Goal: Information Seeking & Learning: Compare options

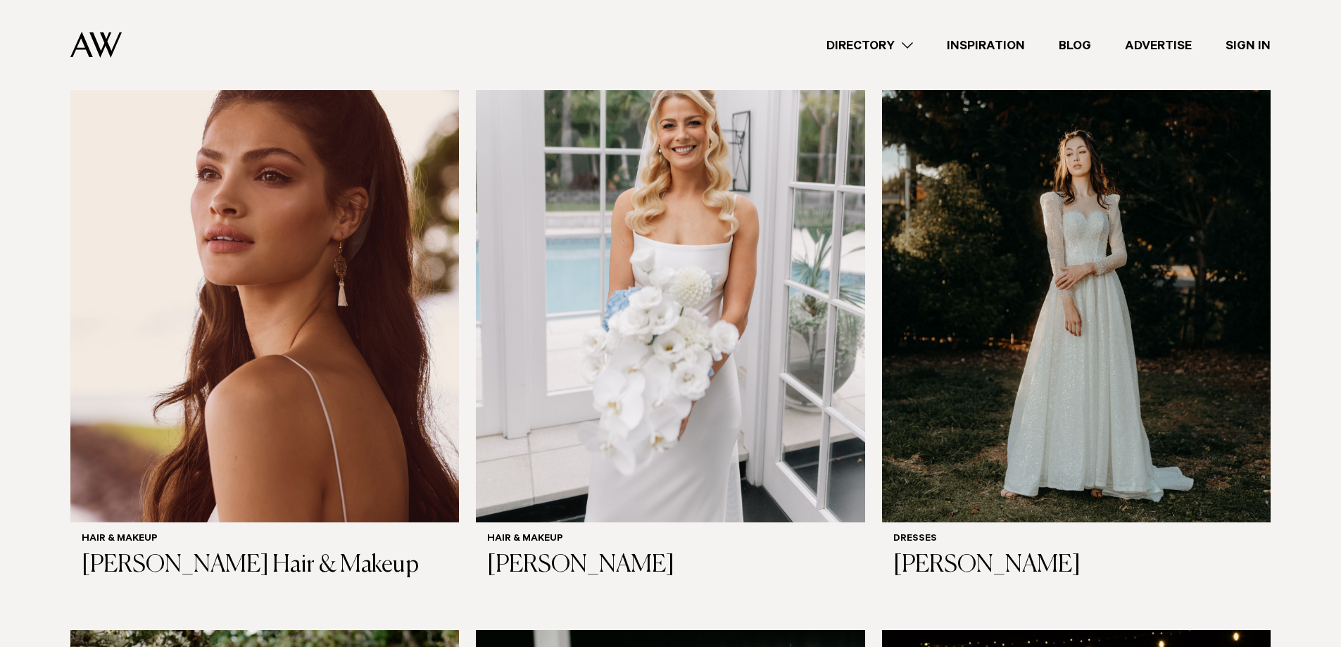
scroll to position [563, 0]
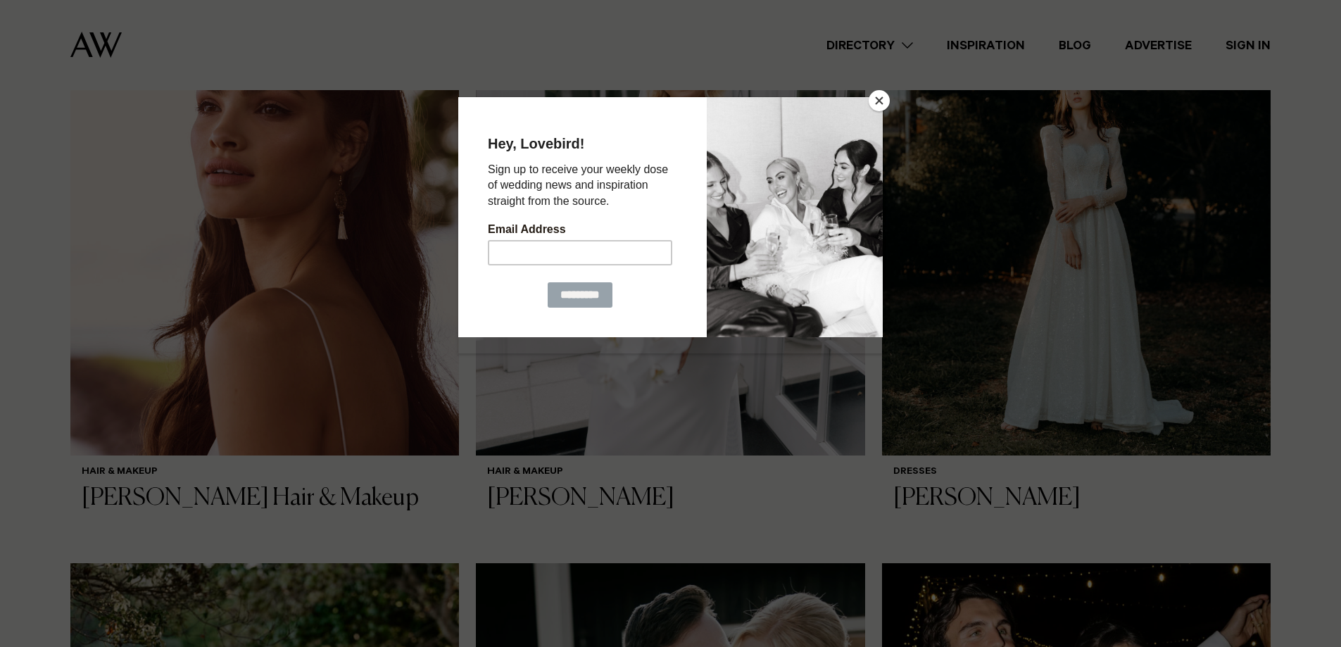
click at [877, 101] on button "Close" at bounding box center [878, 100] width 21 height 21
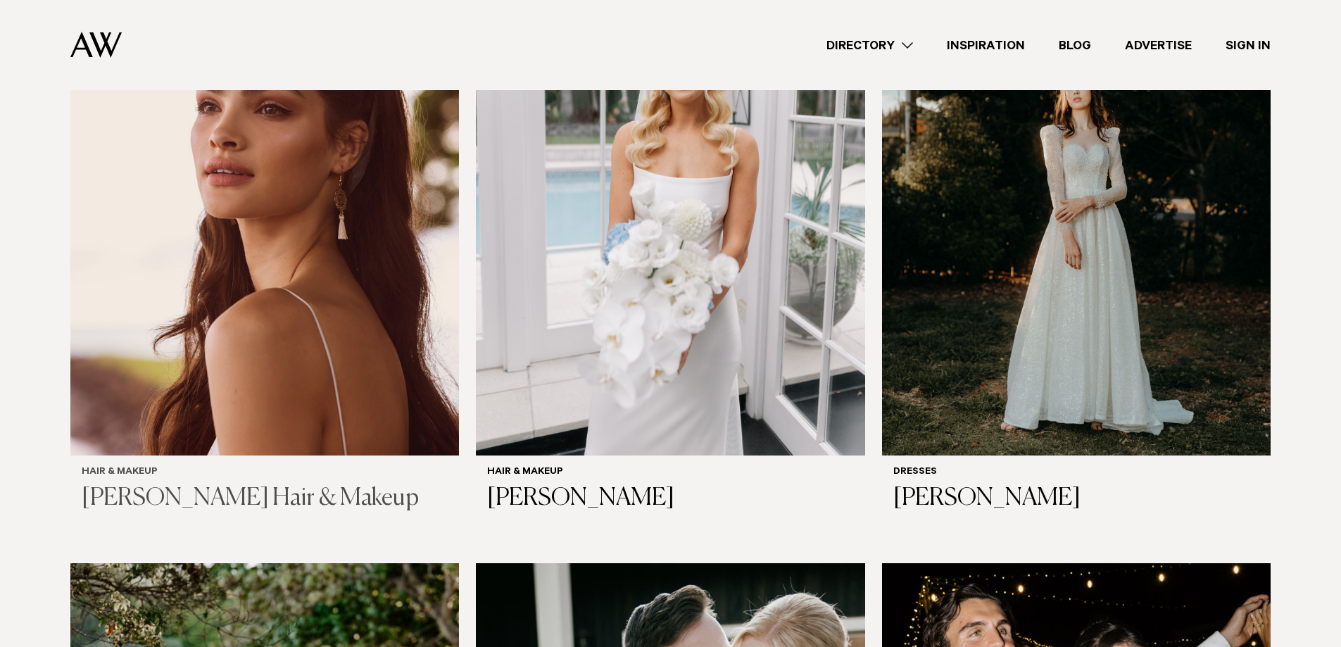
click at [278, 215] on img at bounding box center [264, 194] width 388 height 521
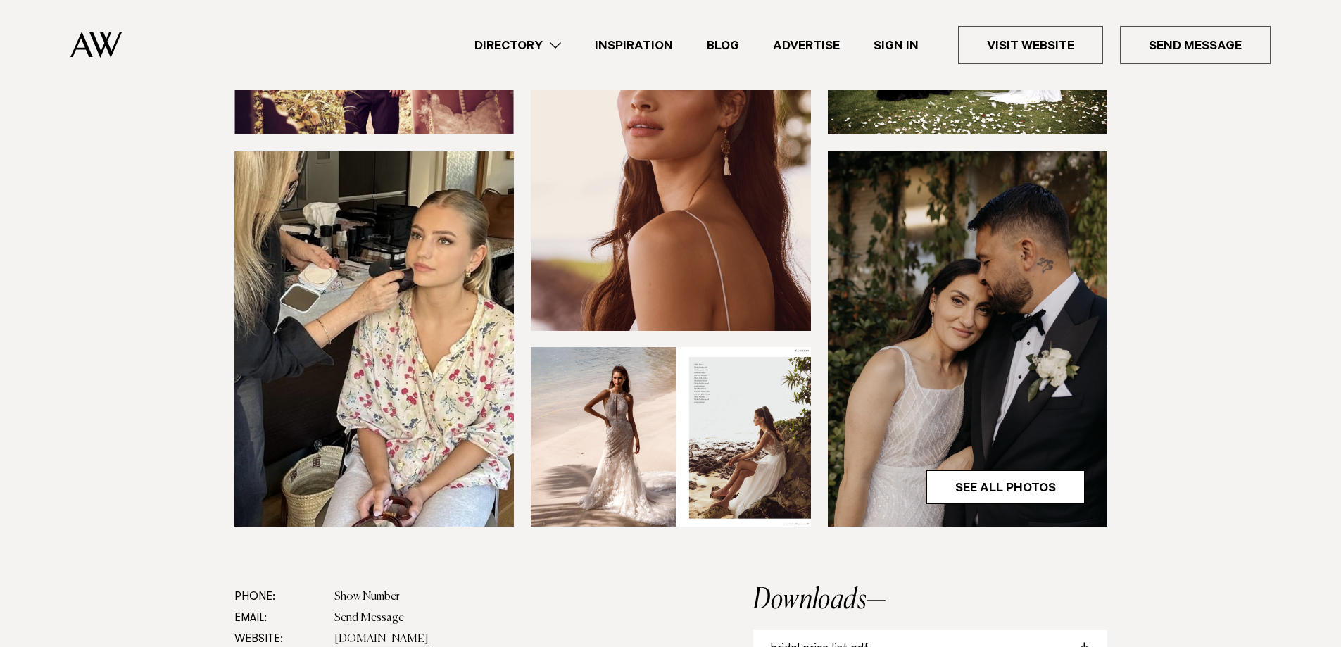
scroll to position [375, 0]
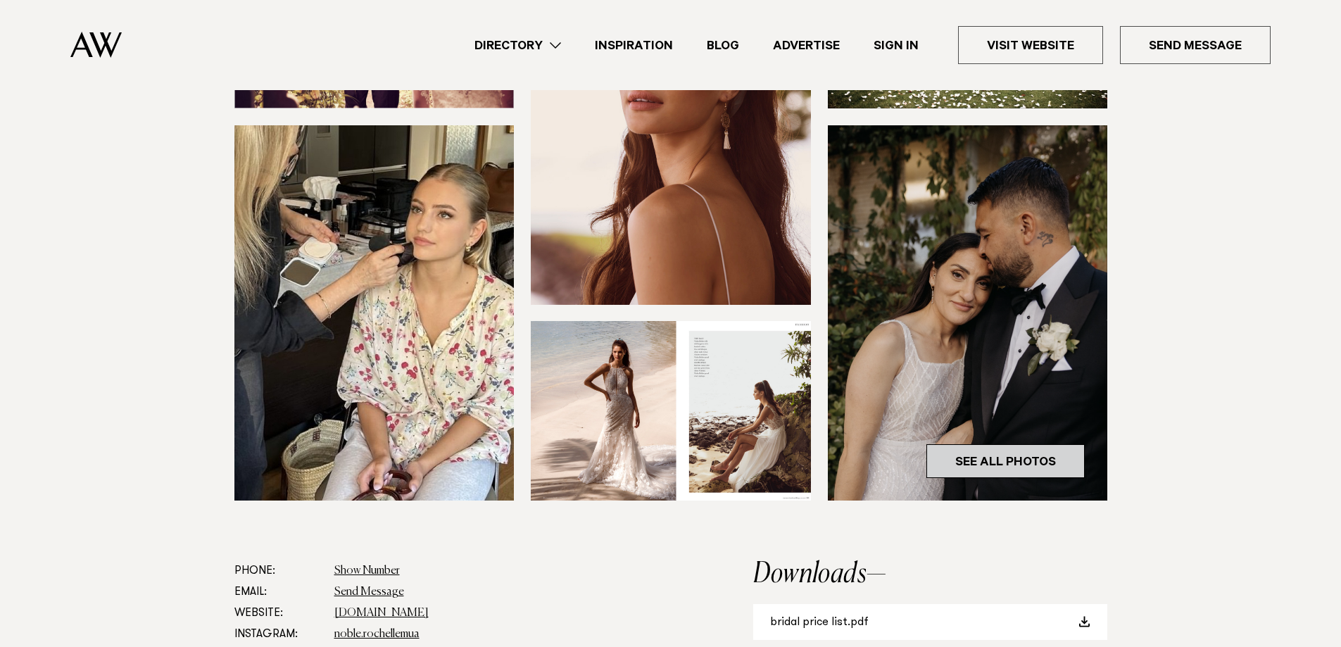
click at [1029, 455] on link "See All Photos" at bounding box center [1005, 461] width 158 height 34
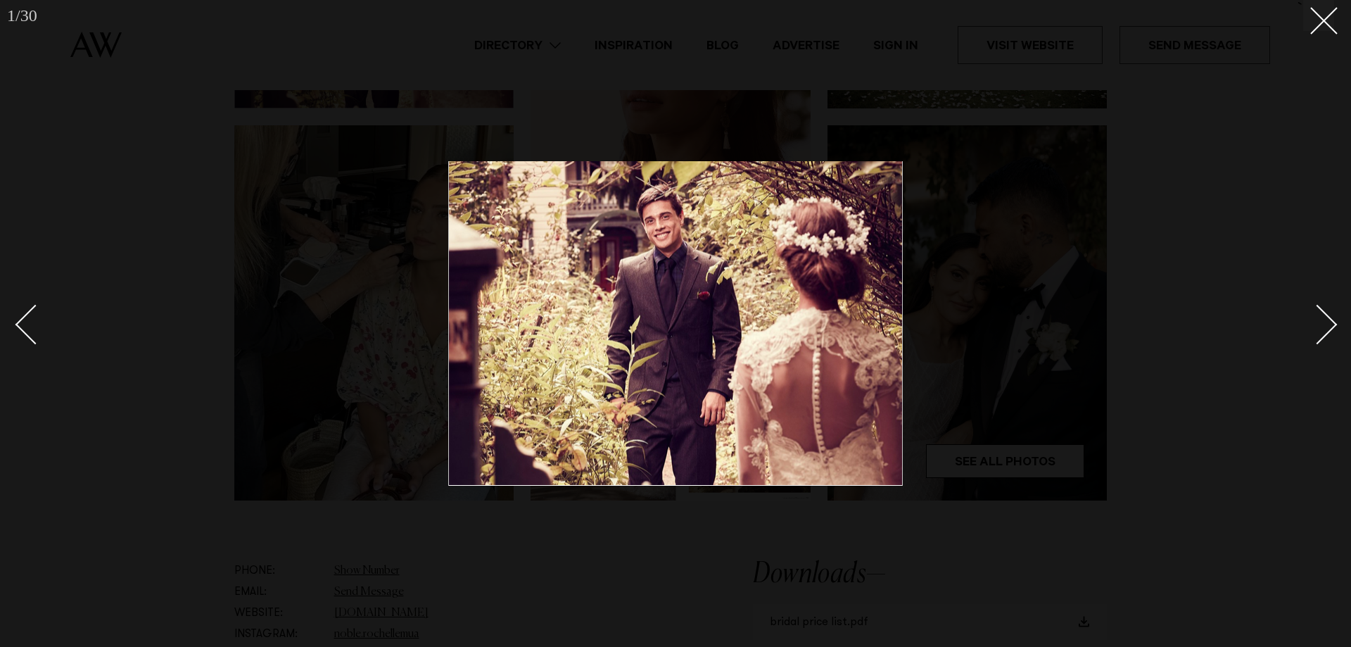
click at [1327, 312] on link at bounding box center [1309, 324] width 49 height 70
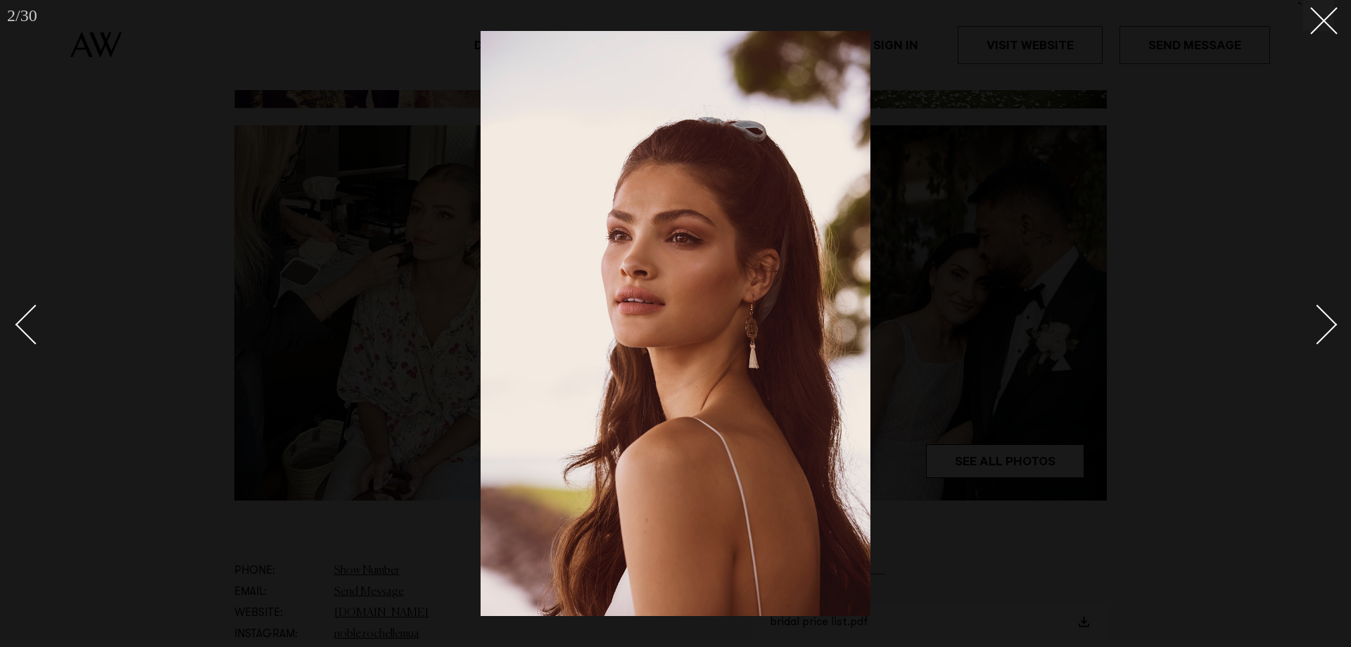
click at [1327, 312] on link at bounding box center [1309, 324] width 49 height 70
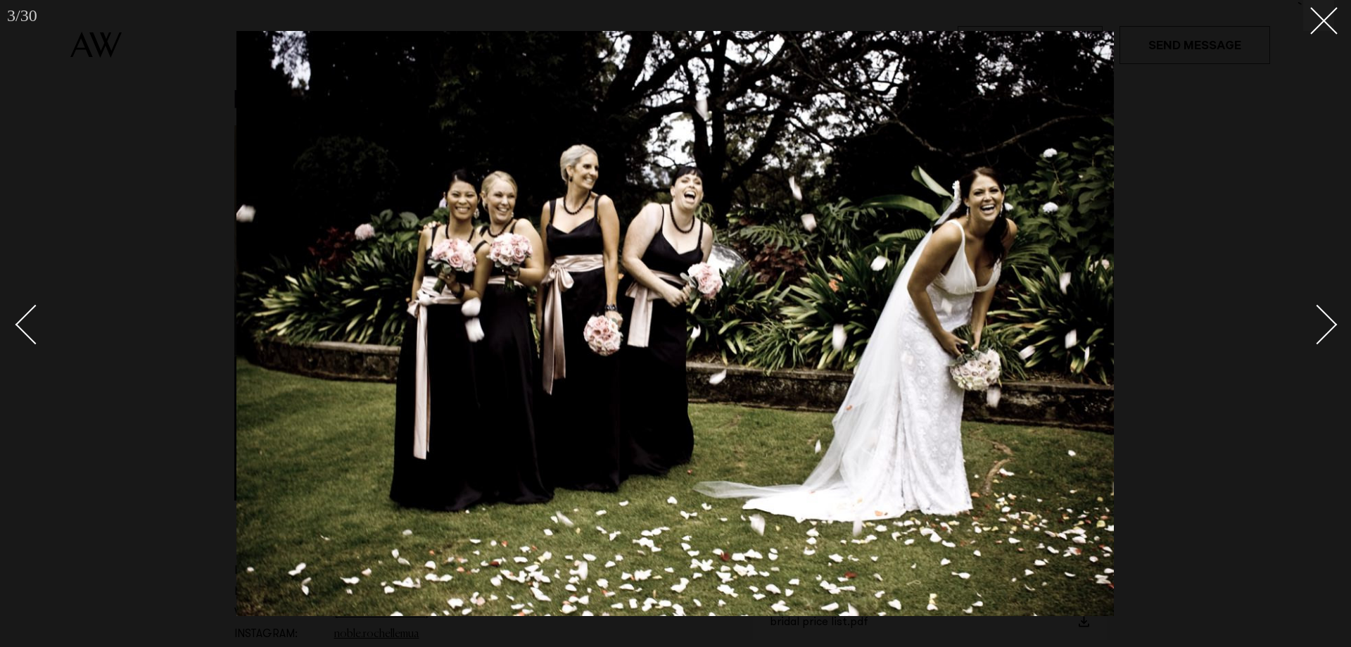
click at [1327, 312] on link at bounding box center [1309, 324] width 49 height 70
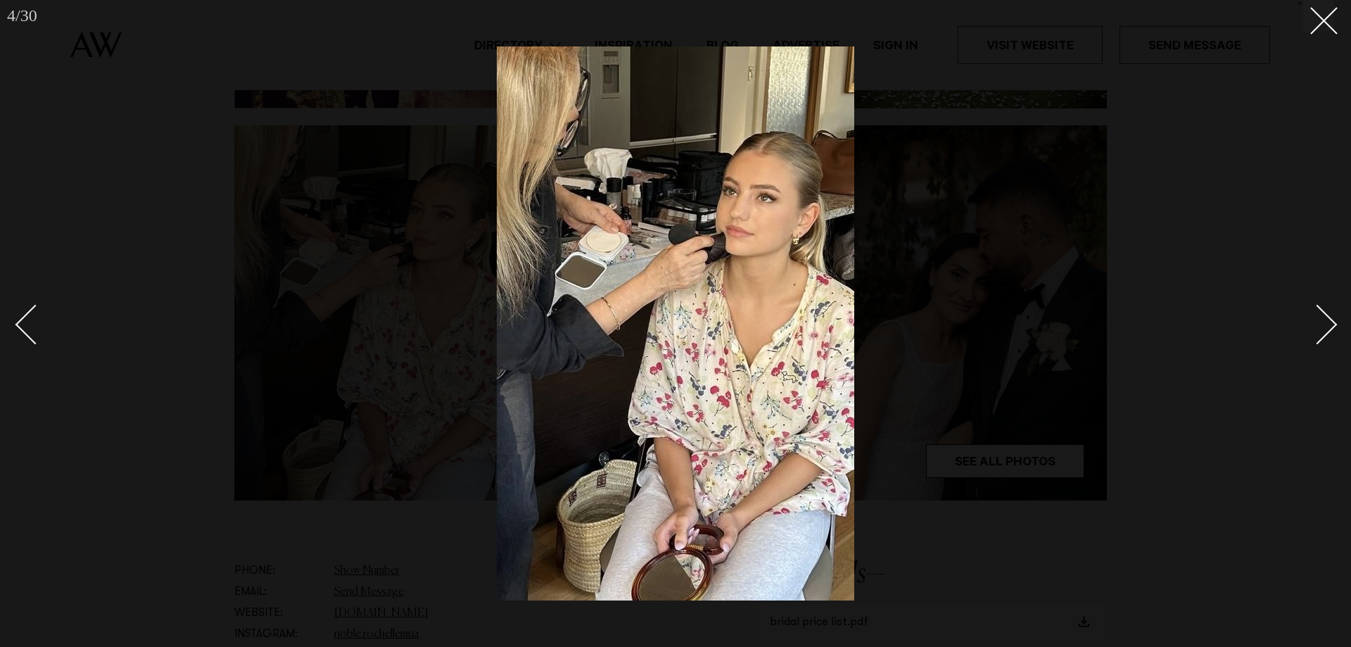
click at [1327, 312] on link at bounding box center [1309, 324] width 49 height 70
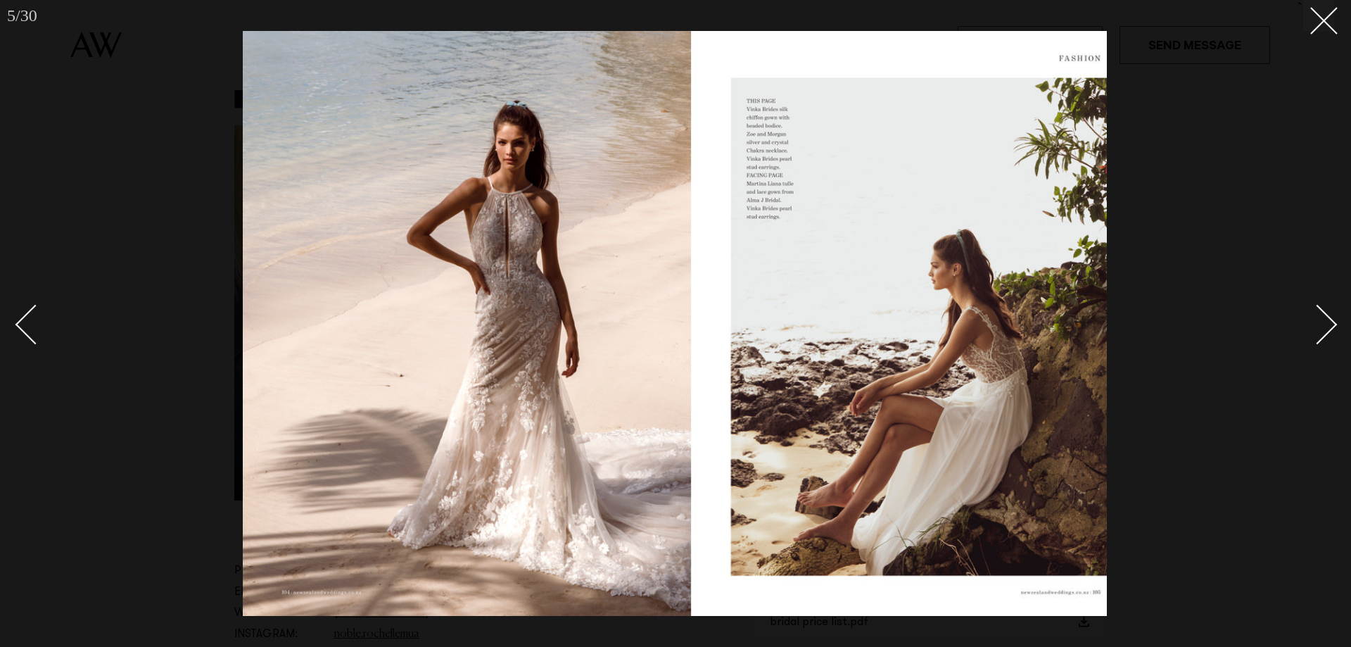
click at [1327, 312] on link at bounding box center [1309, 324] width 49 height 70
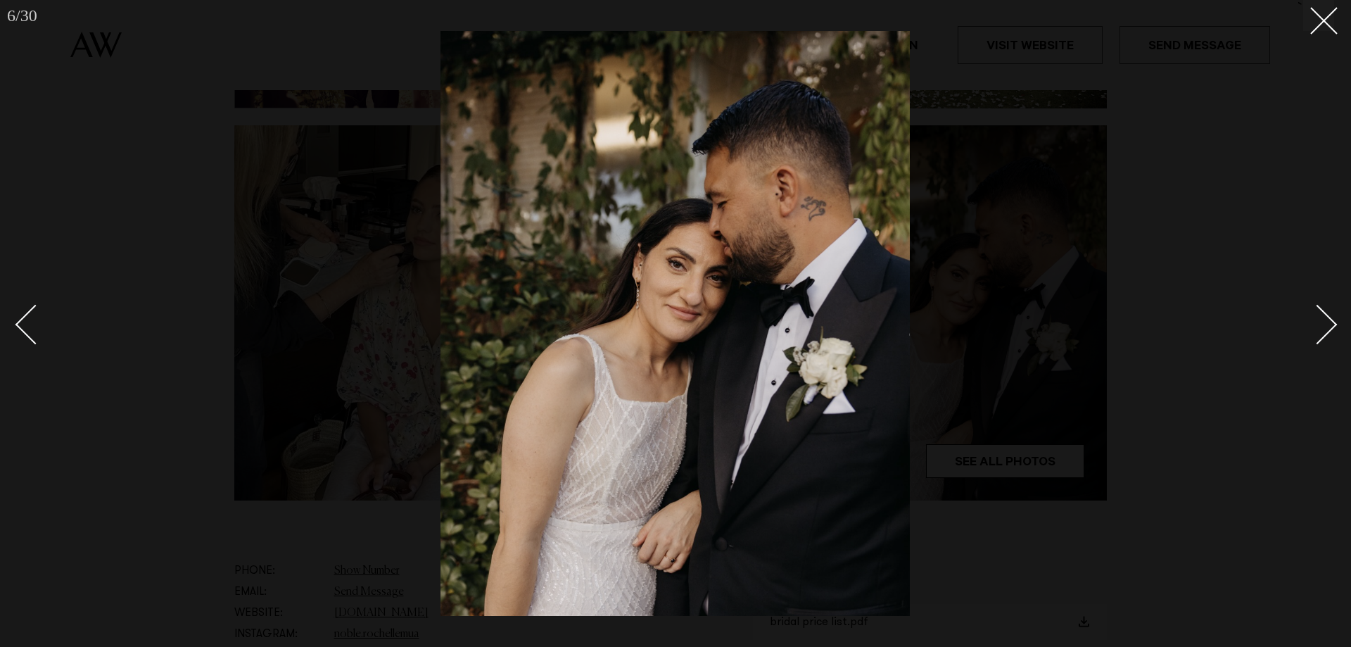
click at [1325, 322] on div "Next slide" at bounding box center [1318, 324] width 40 height 40
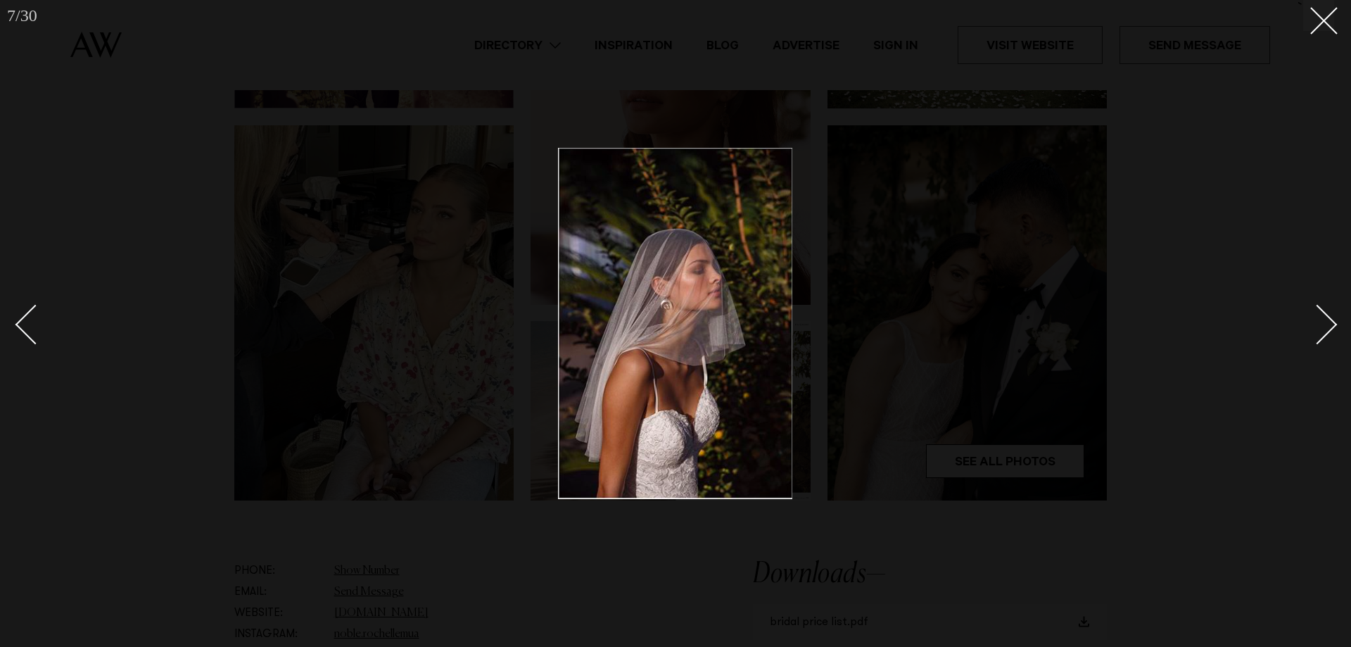
click at [1325, 322] on div "Next slide" at bounding box center [1318, 324] width 40 height 40
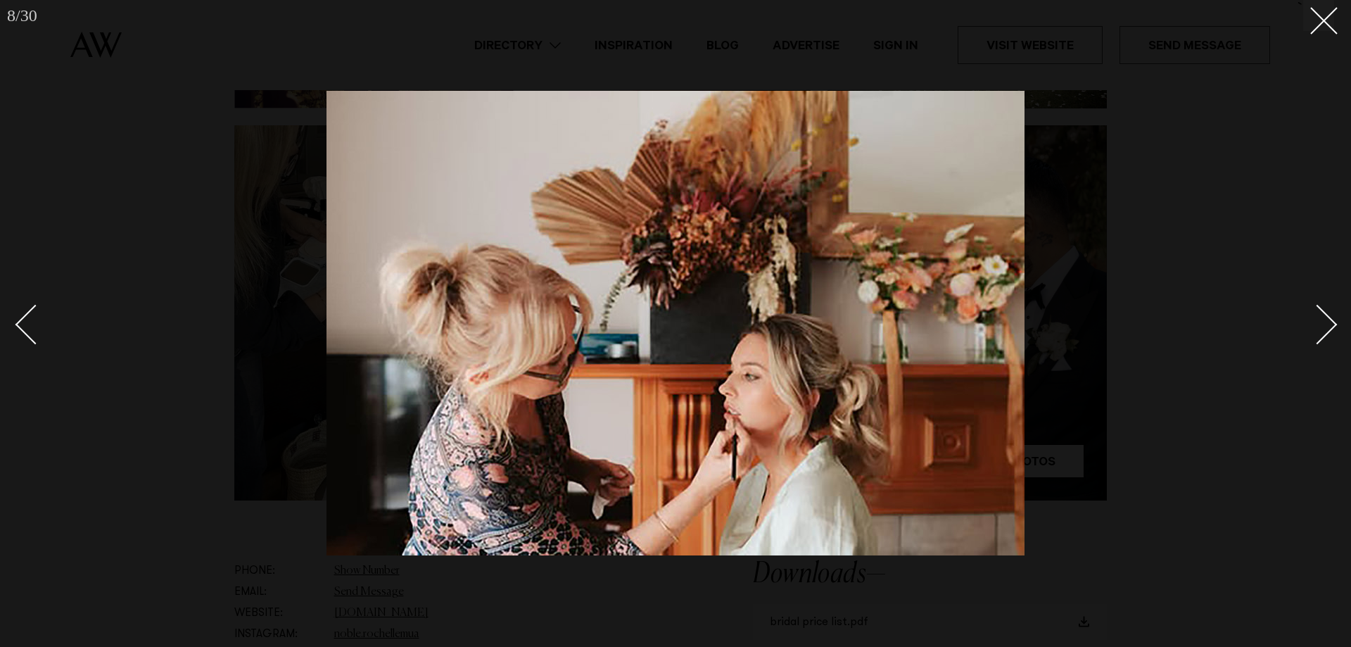
click at [1325, 322] on div "Next slide" at bounding box center [1318, 324] width 40 height 40
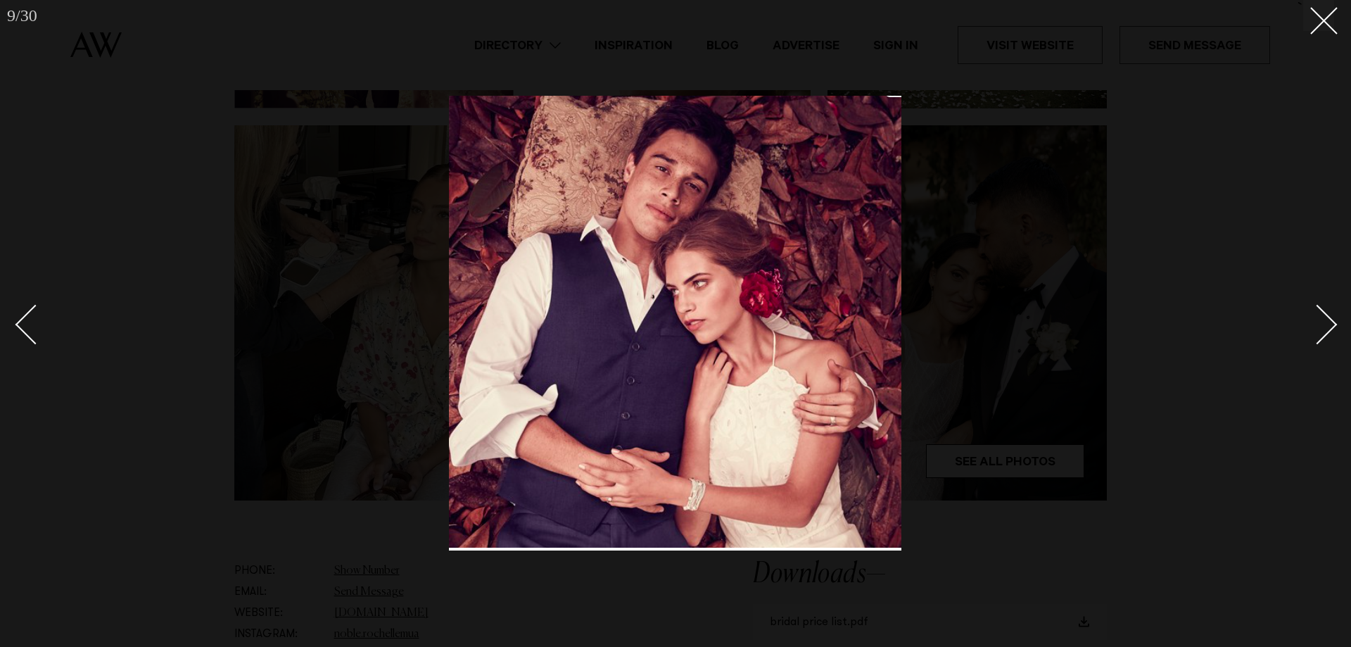
click at [1325, 322] on div "Next slide" at bounding box center [1318, 324] width 40 height 40
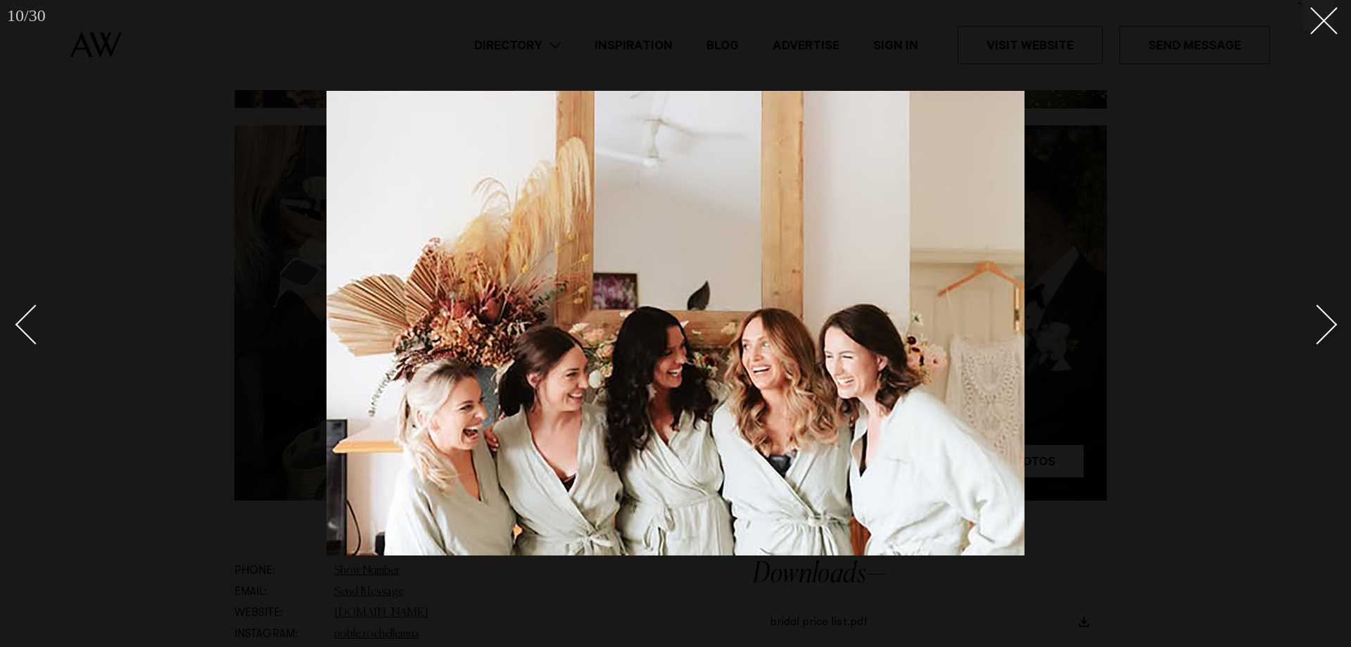
click at [1325, 322] on div "Next slide" at bounding box center [1318, 324] width 40 height 40
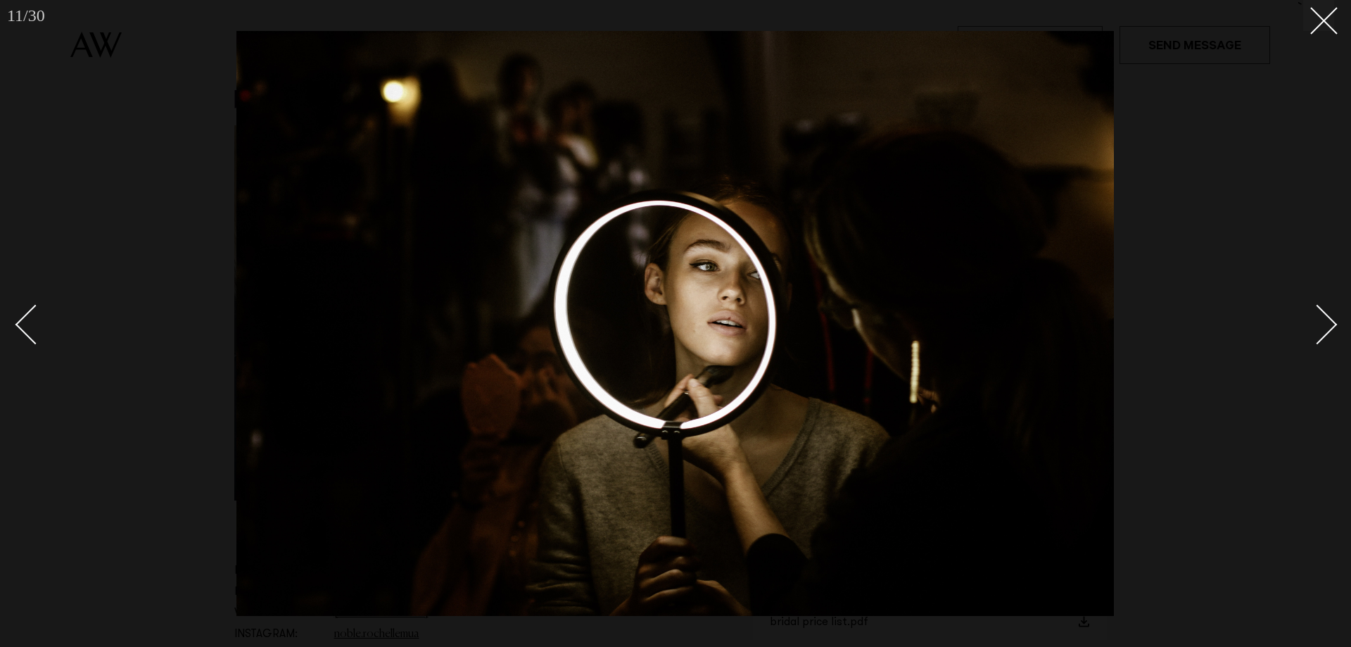
click at [1325, 322] on div "Next slide" at bounding box center [1318, 324] width 40 height 40
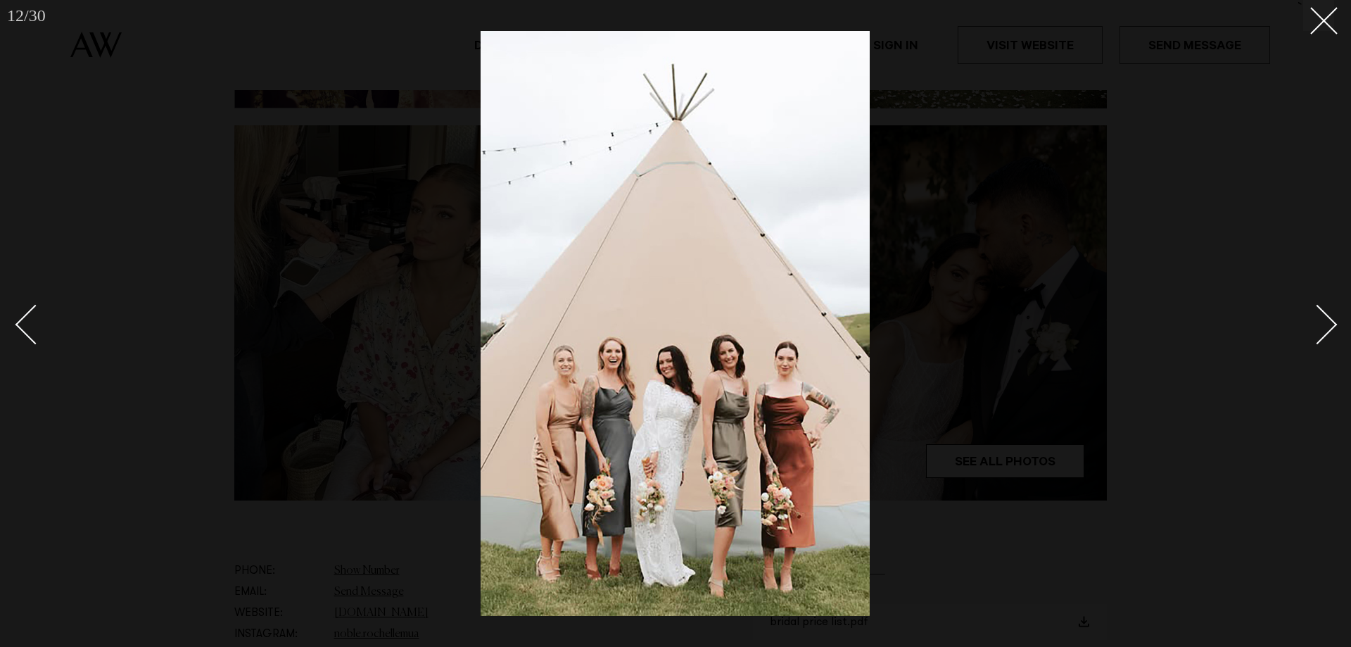
click at [1325, 322] on div "Next slide" at bounding box center [1318, 324] width 40 height 40
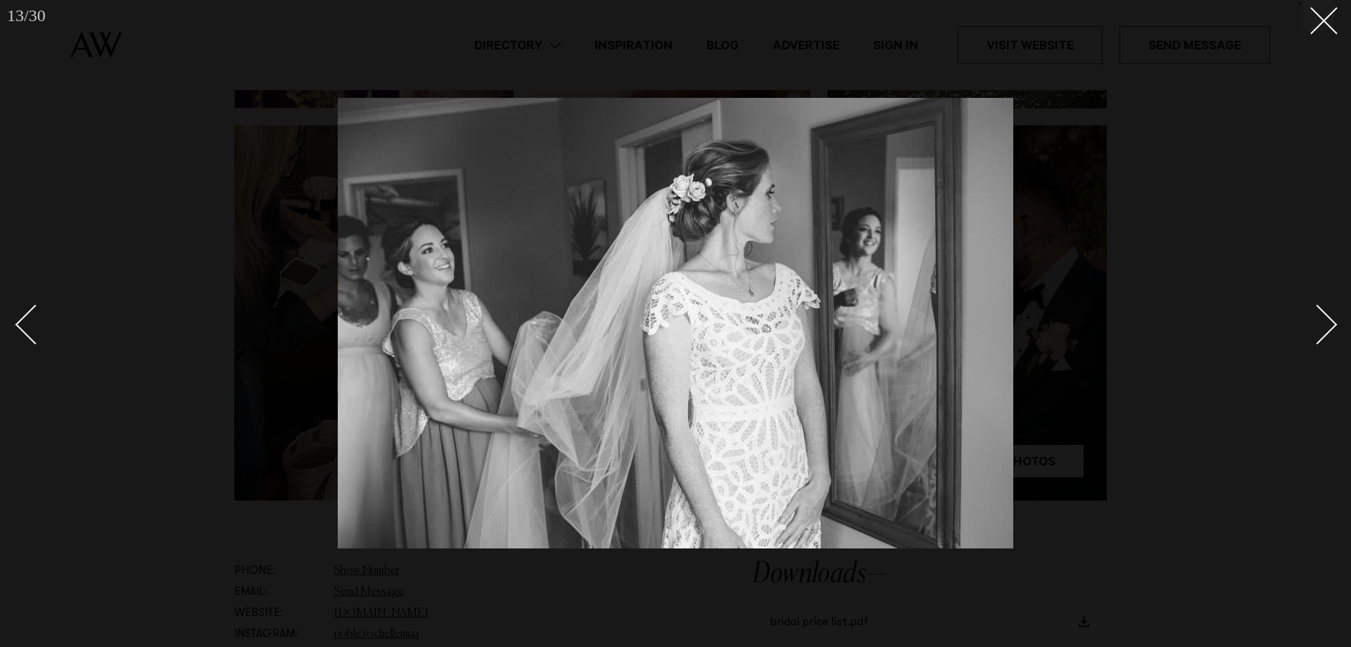
click at [1325, 322] on div "Next slide" at bounding box center [1318, 324] width 40 height 40
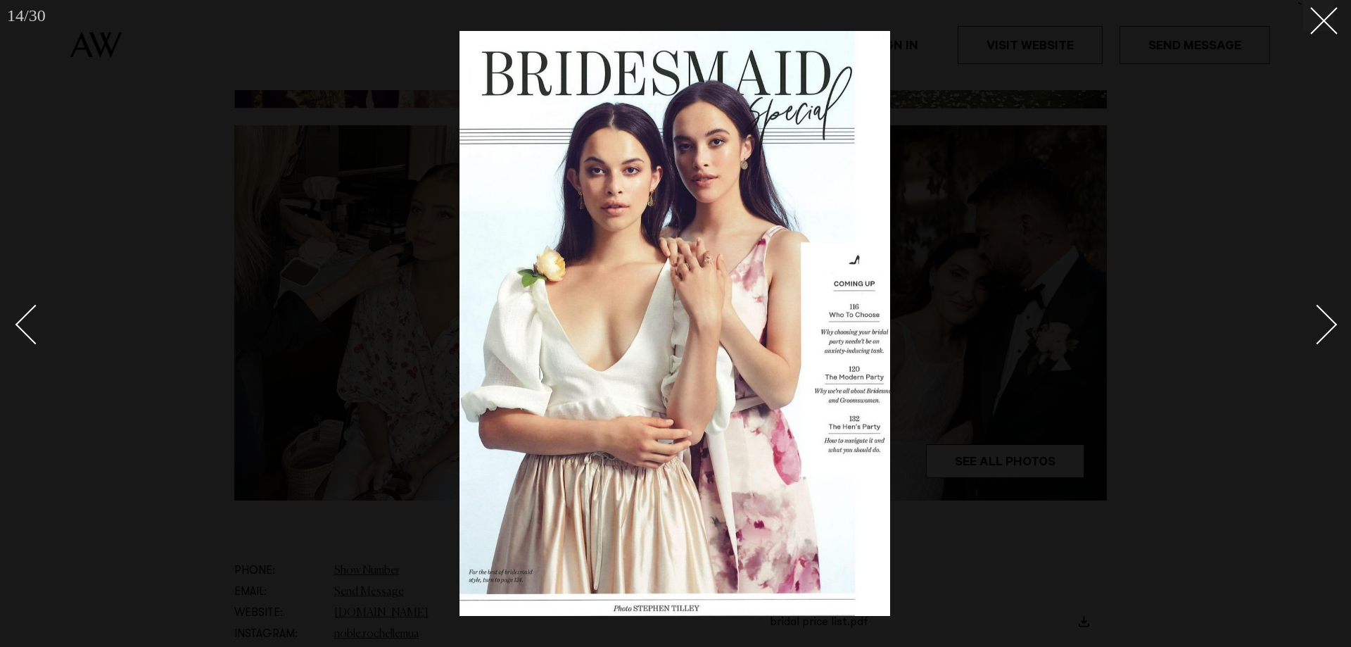
click at [1325, 322] on div "Next slide" at bounding box center [1318, 324] width 40 height 40
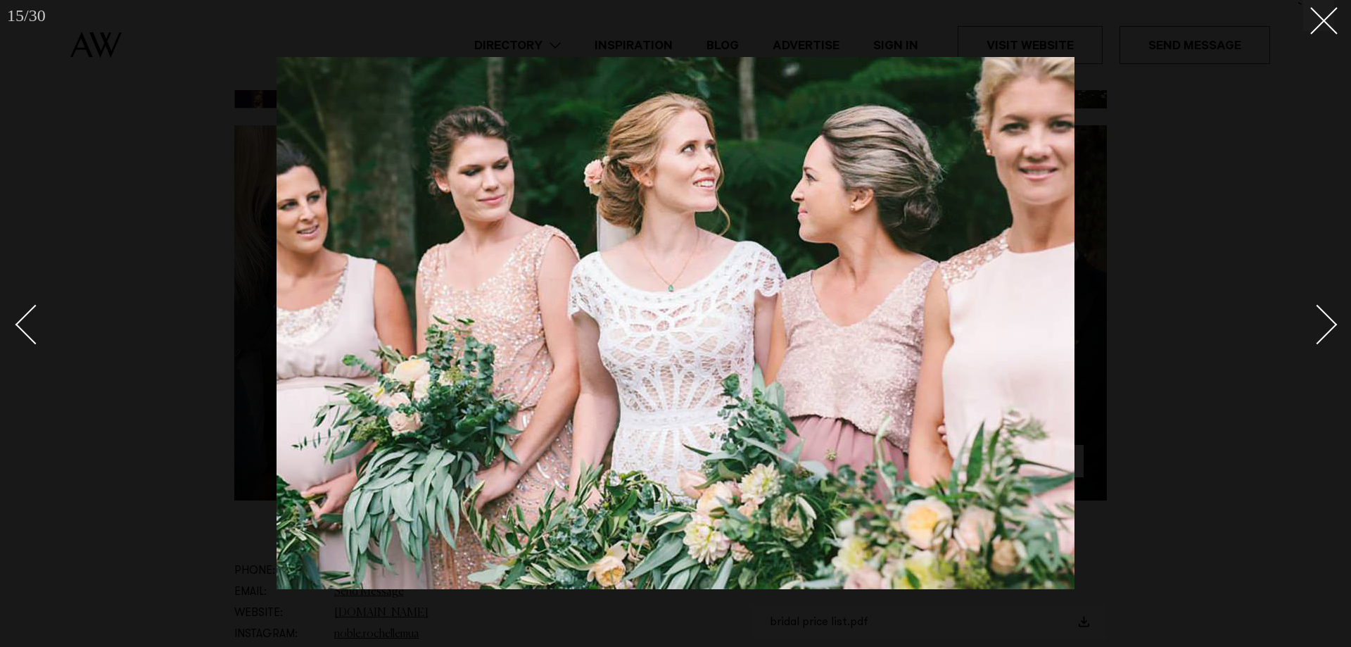
click at [1325, 322] on div "Next slide" at bounding box center [1318, 324] width 40 height 40
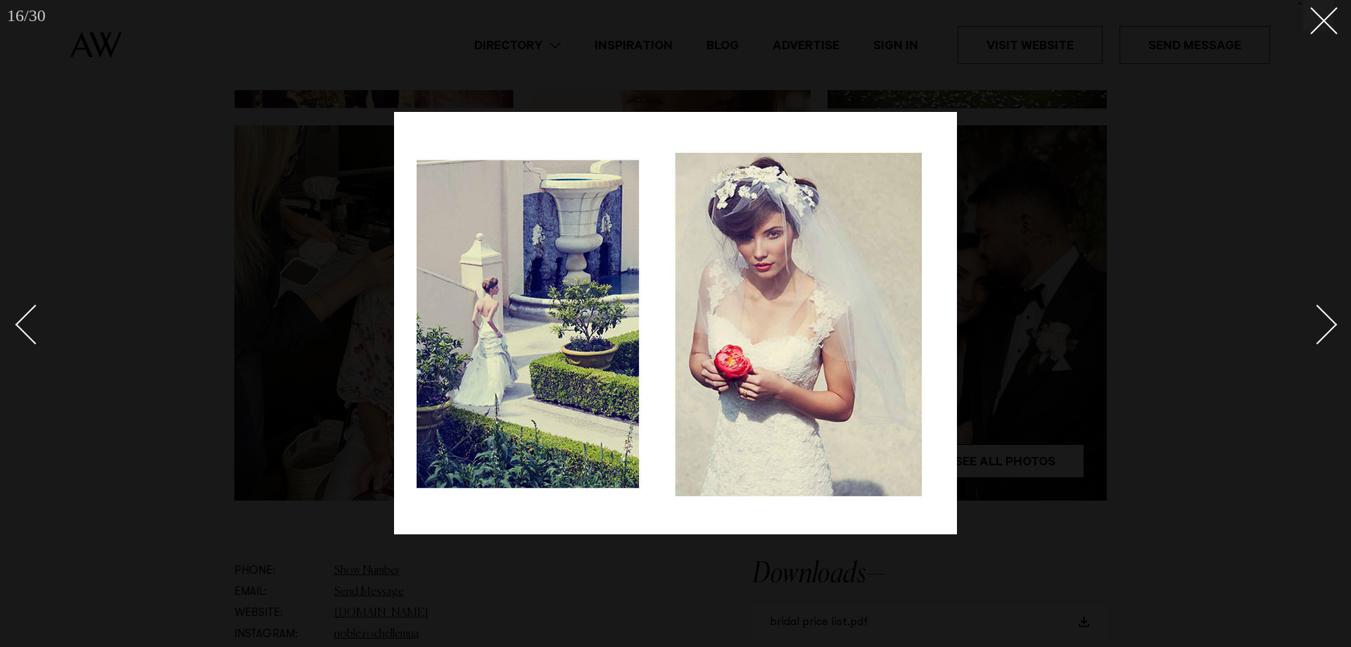
click at [1325, 322] on div "Next slide" at bounding box center [1318, 324] width 40 height 40
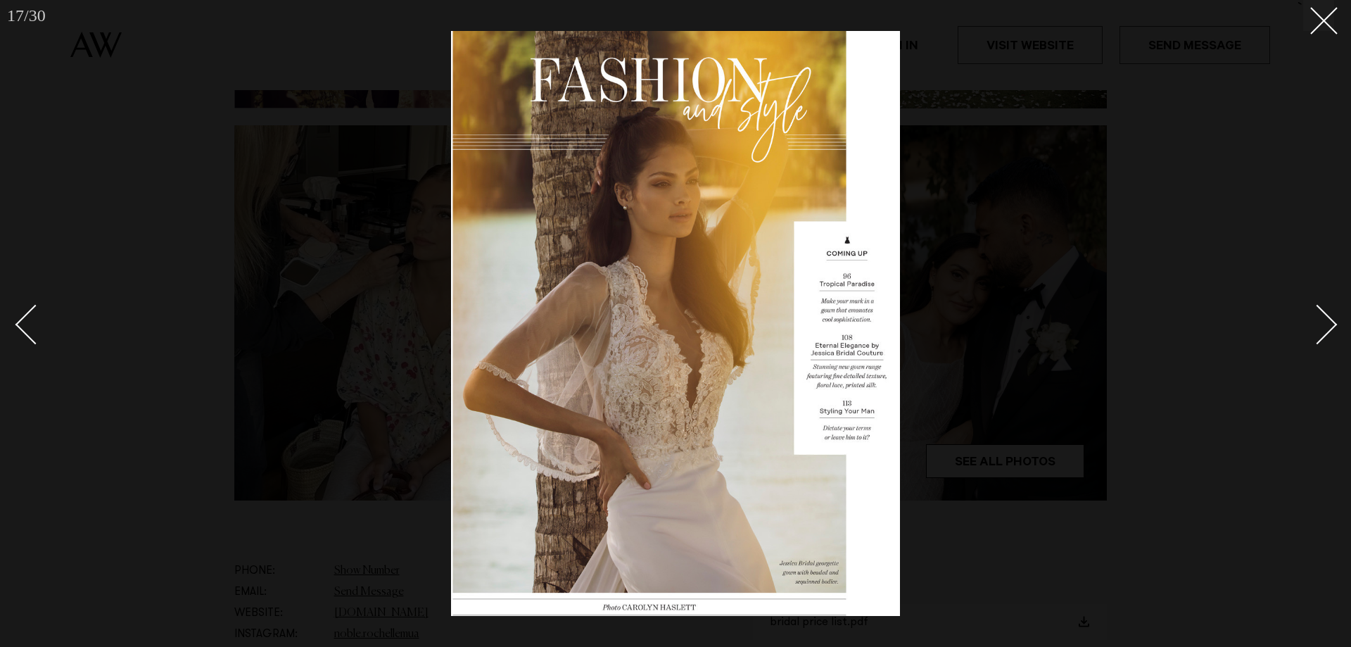
click at [1325, 322] on div "Next slide" at bounding box center [1318, 324] width 40 height 40
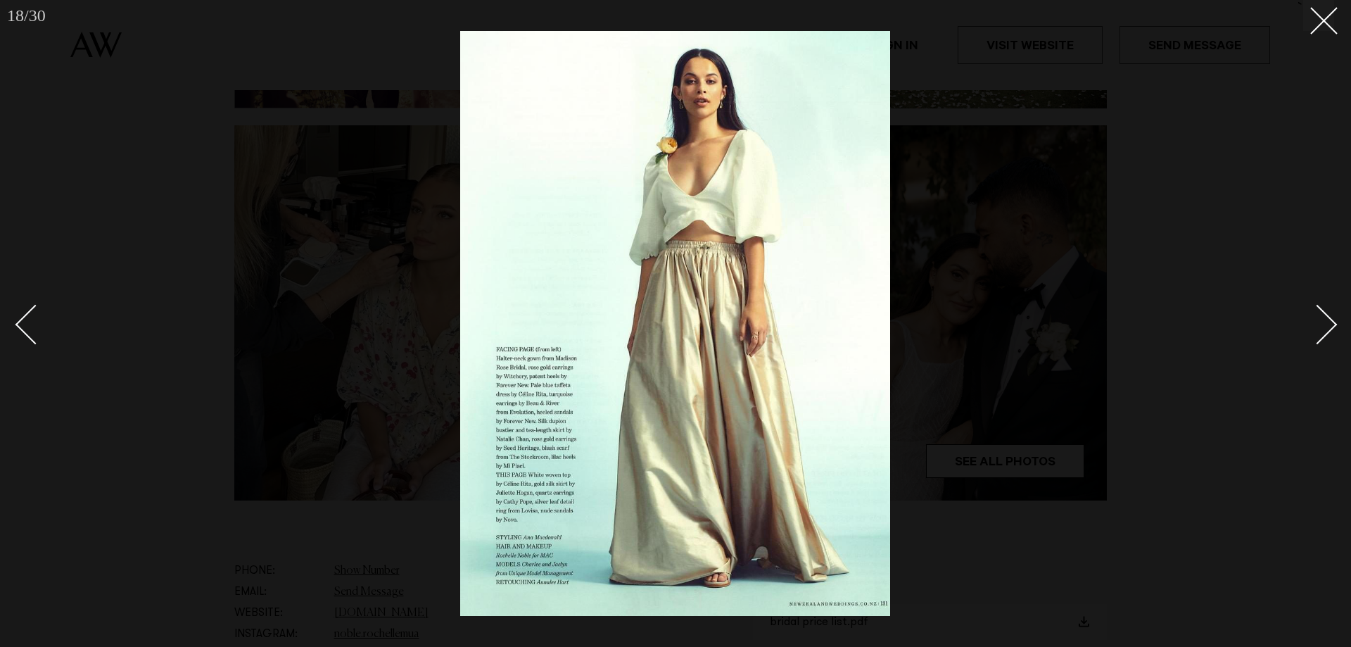
click at [1325, 322] on div "Next slide" at bounding box center [1318, 324] width 40 height 40
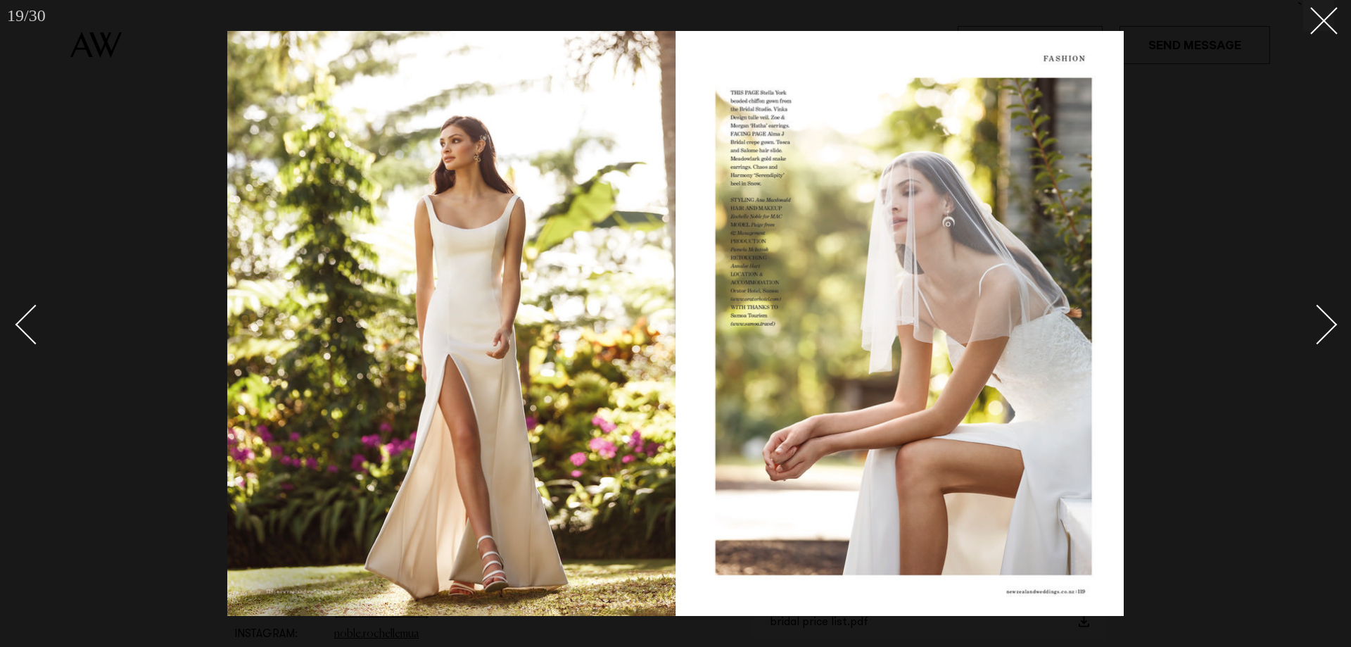
click at [1325, 322] on div "Next slide" at bounding box center [1318, 324] width 40 height 40
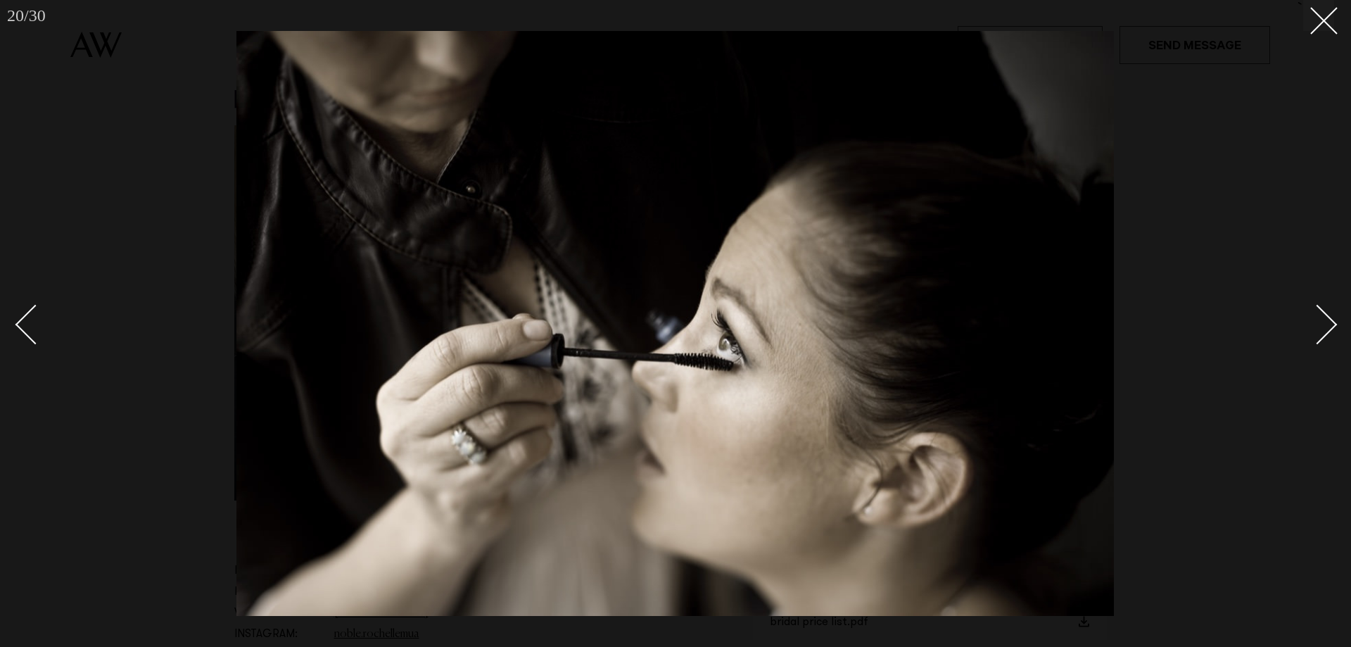
click at [1325, 322] on div "Next slide" at bounding box center [1318, 324] width 40 height 40
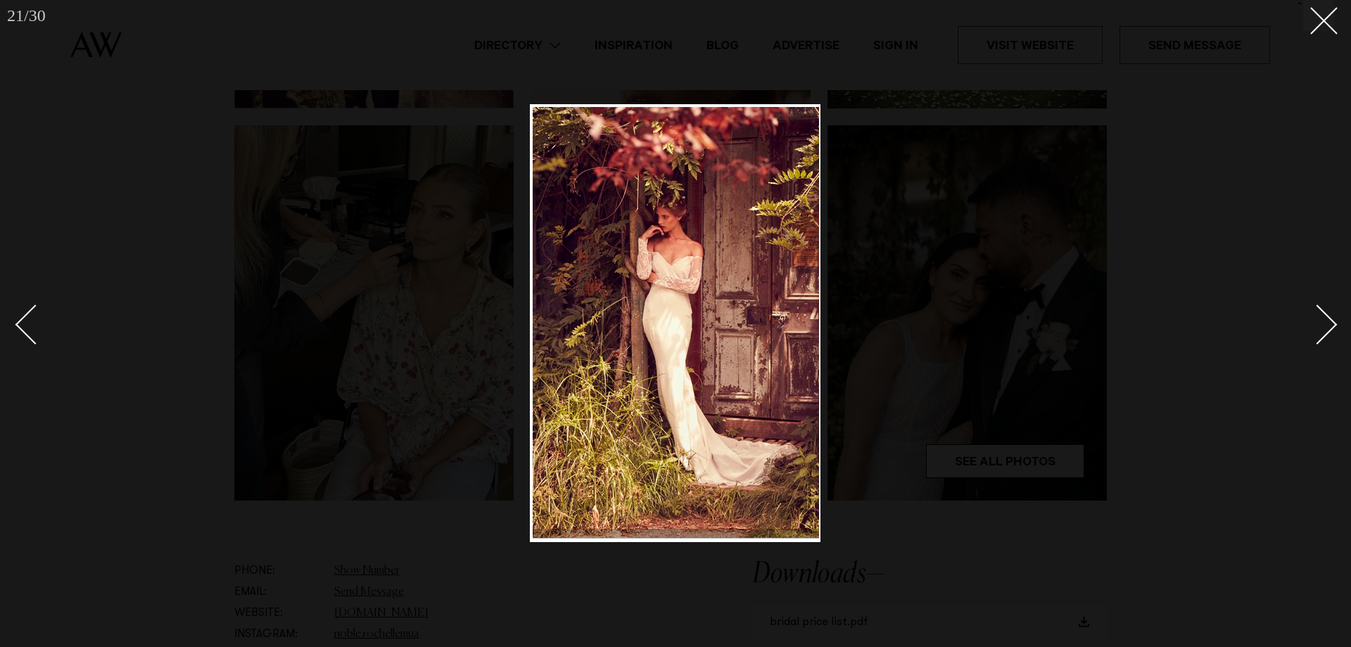
click at [1325, 322] on div "Next slide" at bounding box center [1318, 324] width 40 height 40
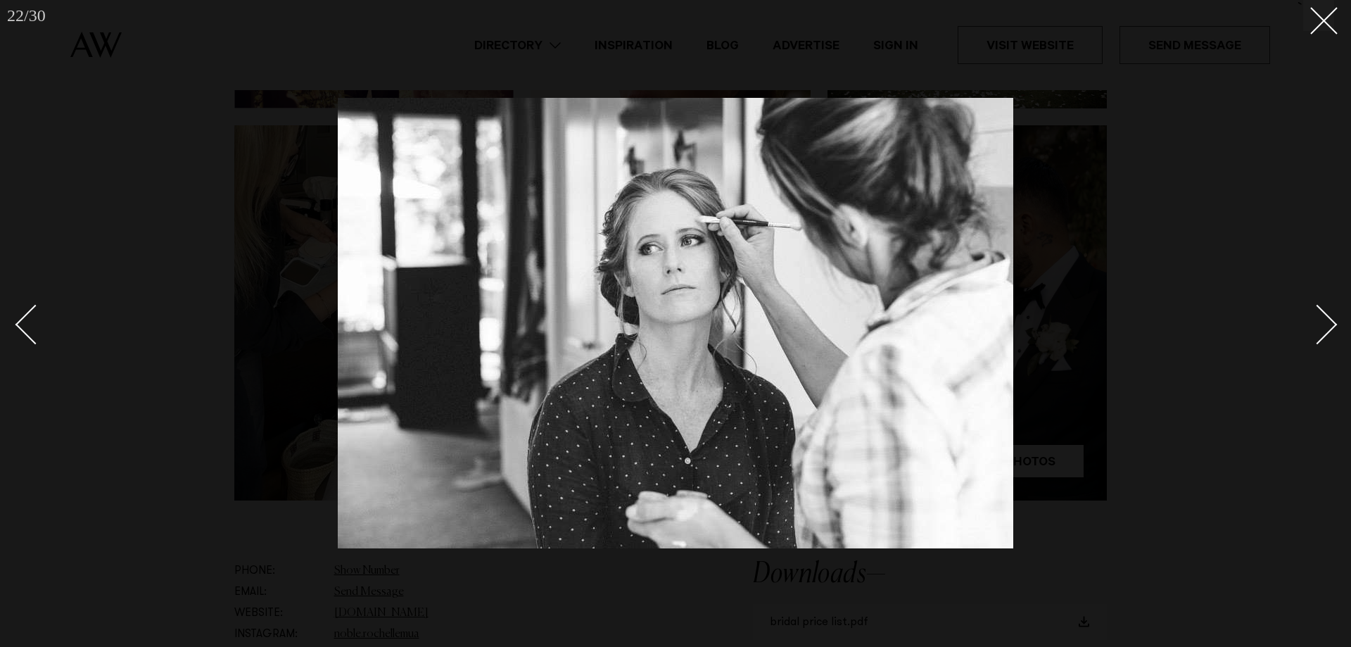
click at [1325, 322] on div "Next slide" at bounding box center [1318, 324] width 40 height 40
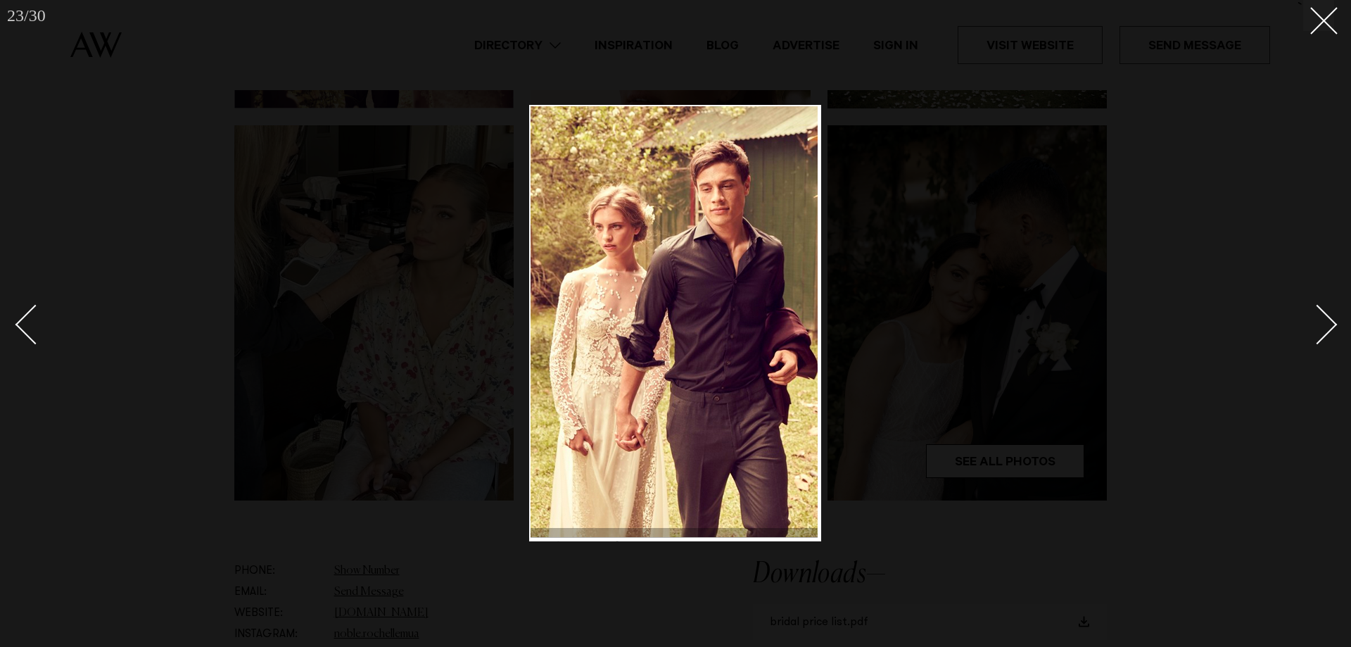
click at [1325, 322] on div "Next slide" at bounding box center [1318, 324] width 40 height 40
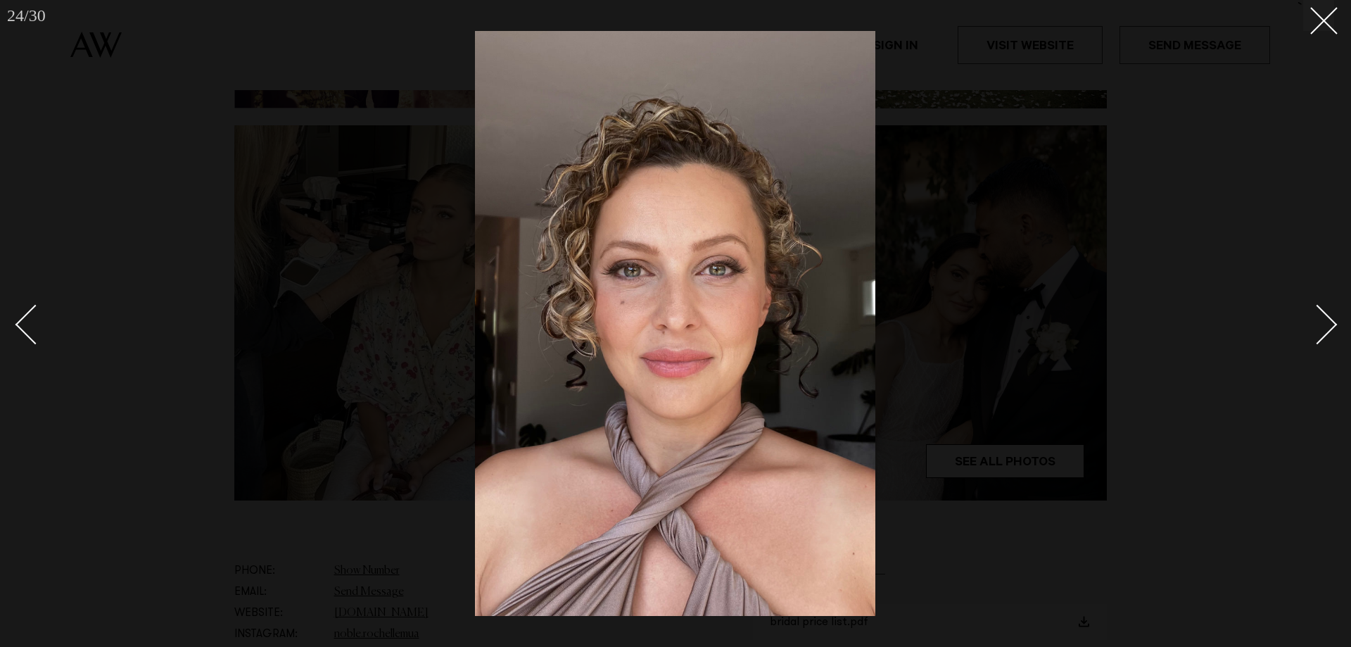
click at [1325, 322] on div "Next slide" at bounding box center [1318, 324] width 40 height 40
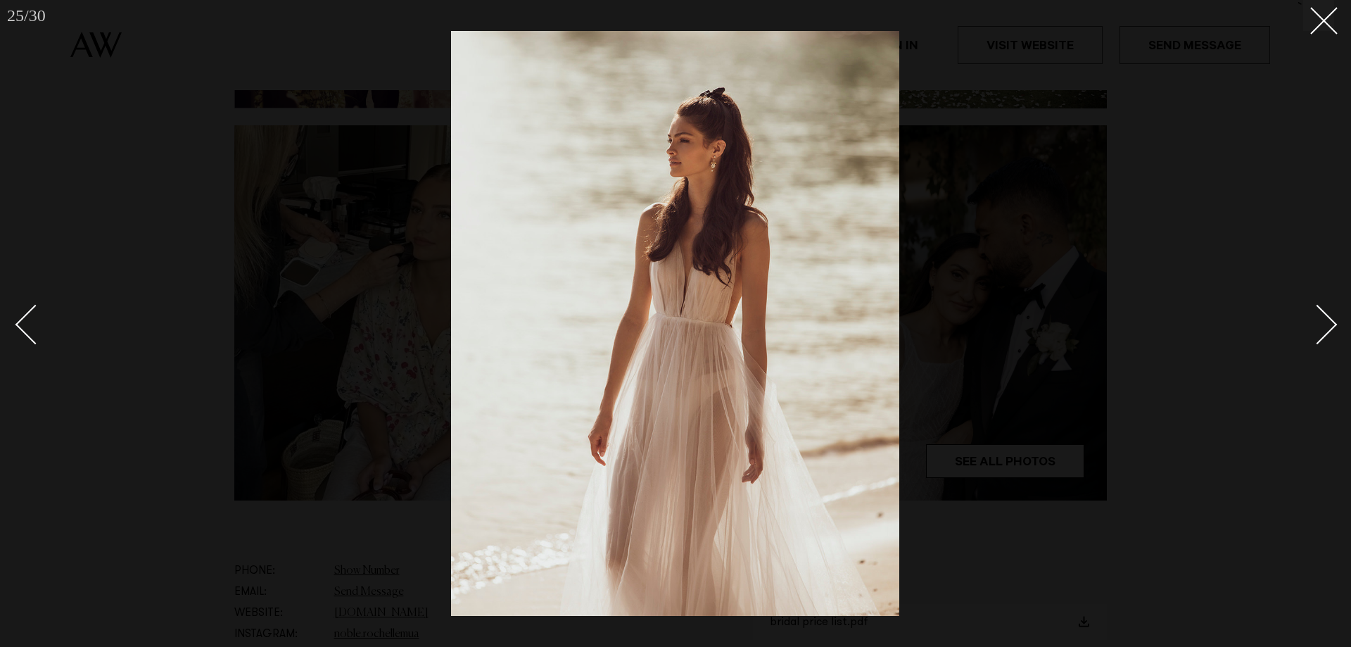
click at [1325, 322] on div "Next slide" at bounding box center [1318, 324] width 40 height 40
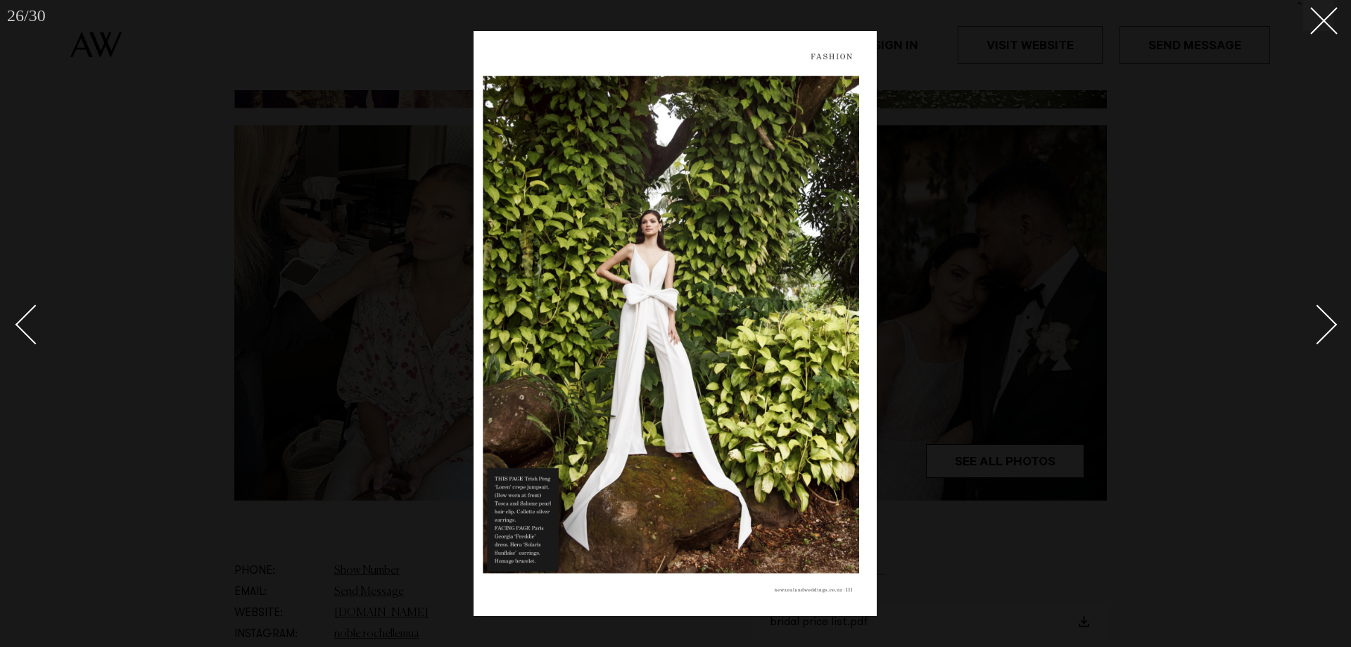
click at [1325, 322] on div "Next slide" at bounding box center [1318, 324] width 40 height 40
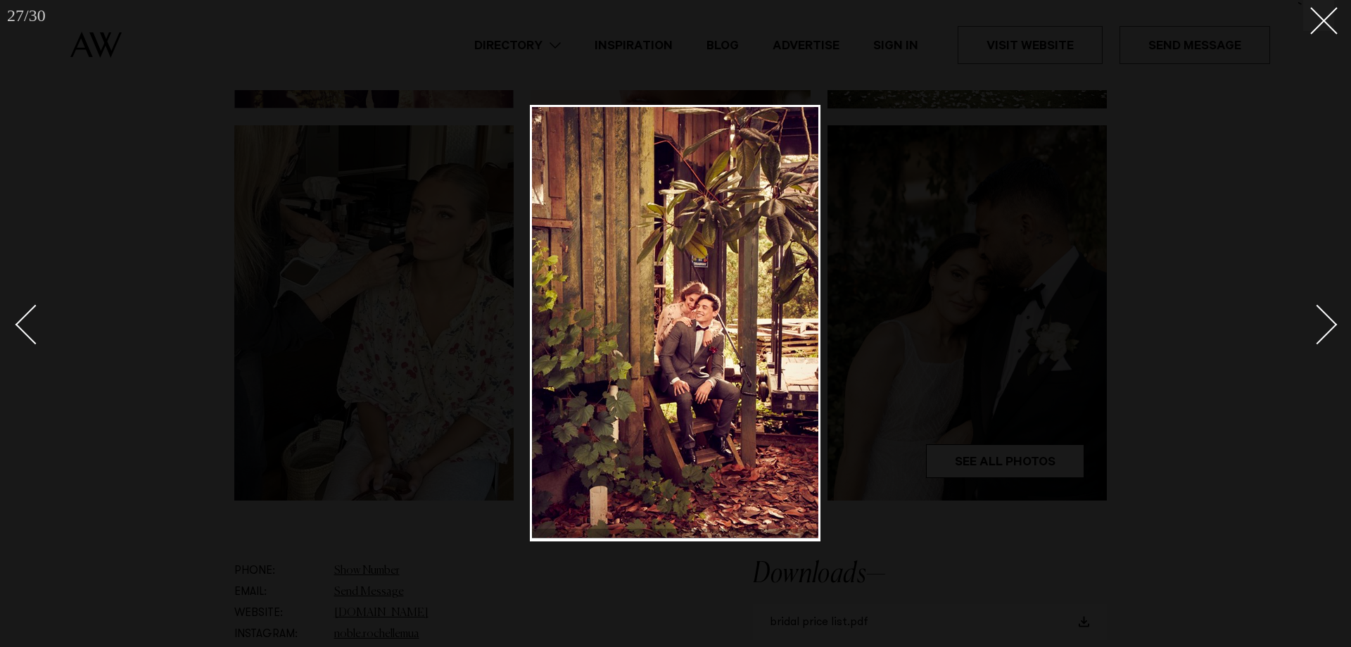
click at [1325, 322] on div "Next slide" at bounding box center [1318, 324] width 40 height 40
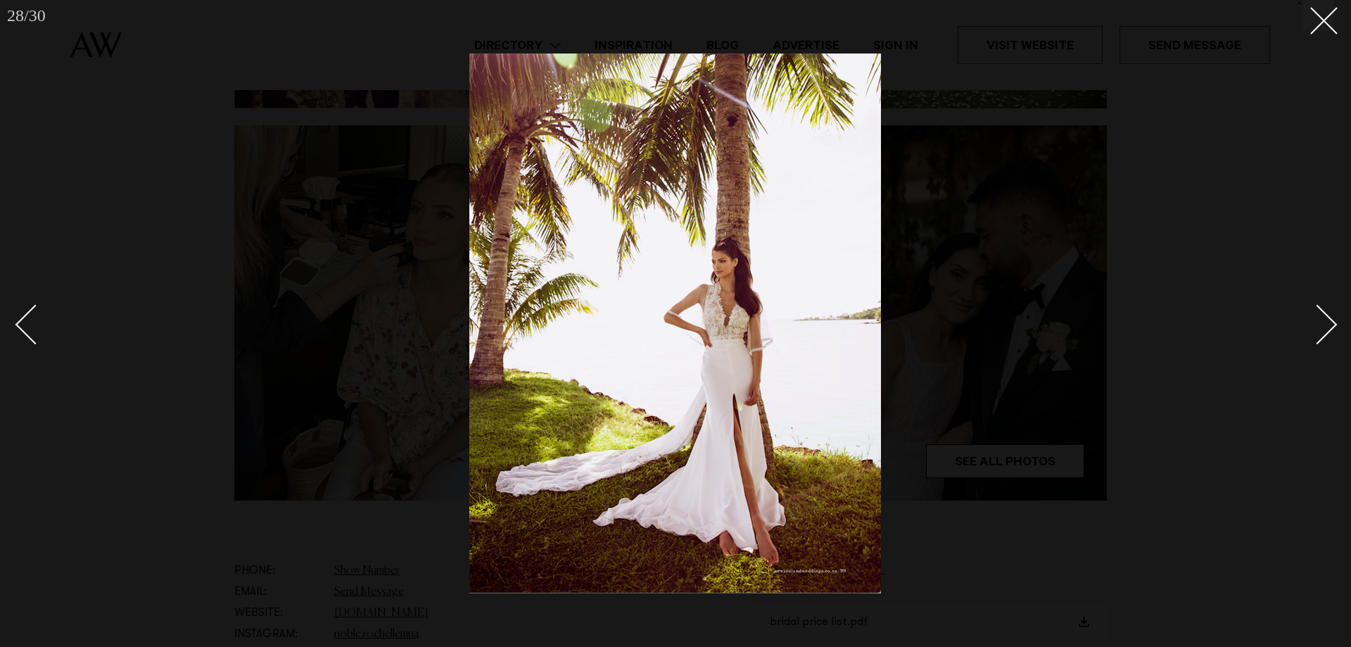
click at [1325, 322] on div "Next slide" at bounding box center [1318, 324] width 40 height 40
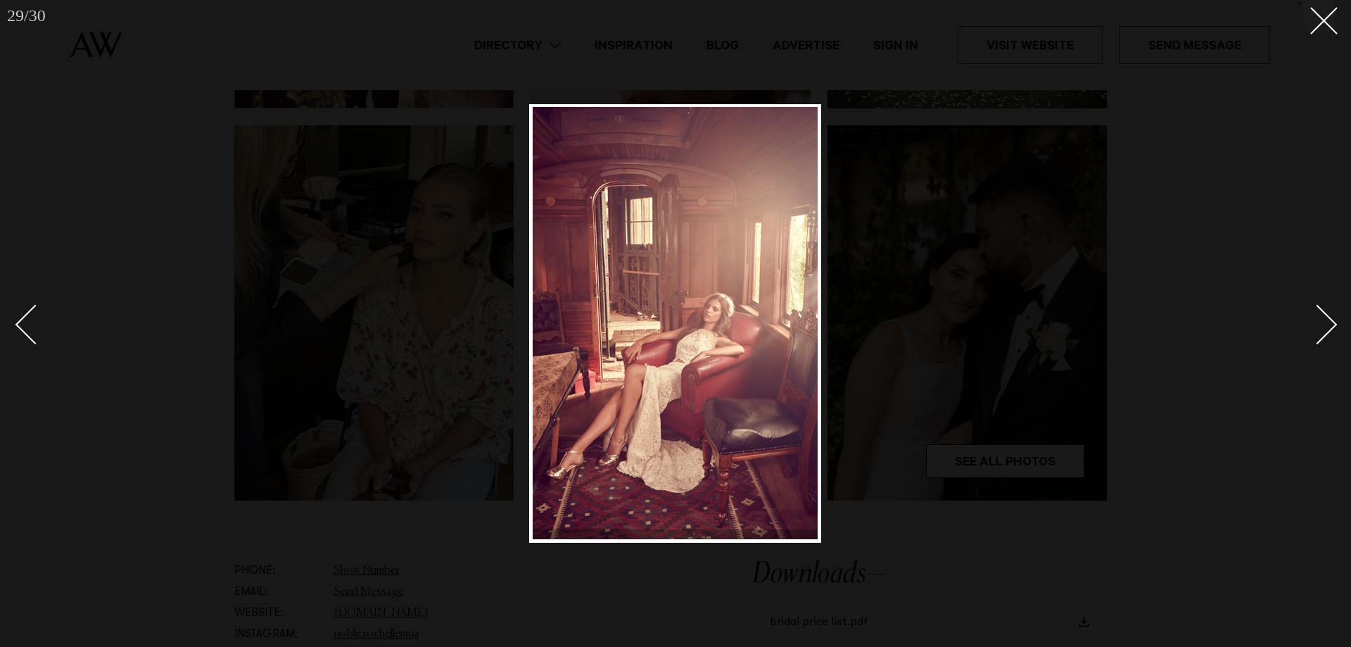
click at [1325, 322] on div "Next slide" at bounding box center [1318, 324] width 40 height 40
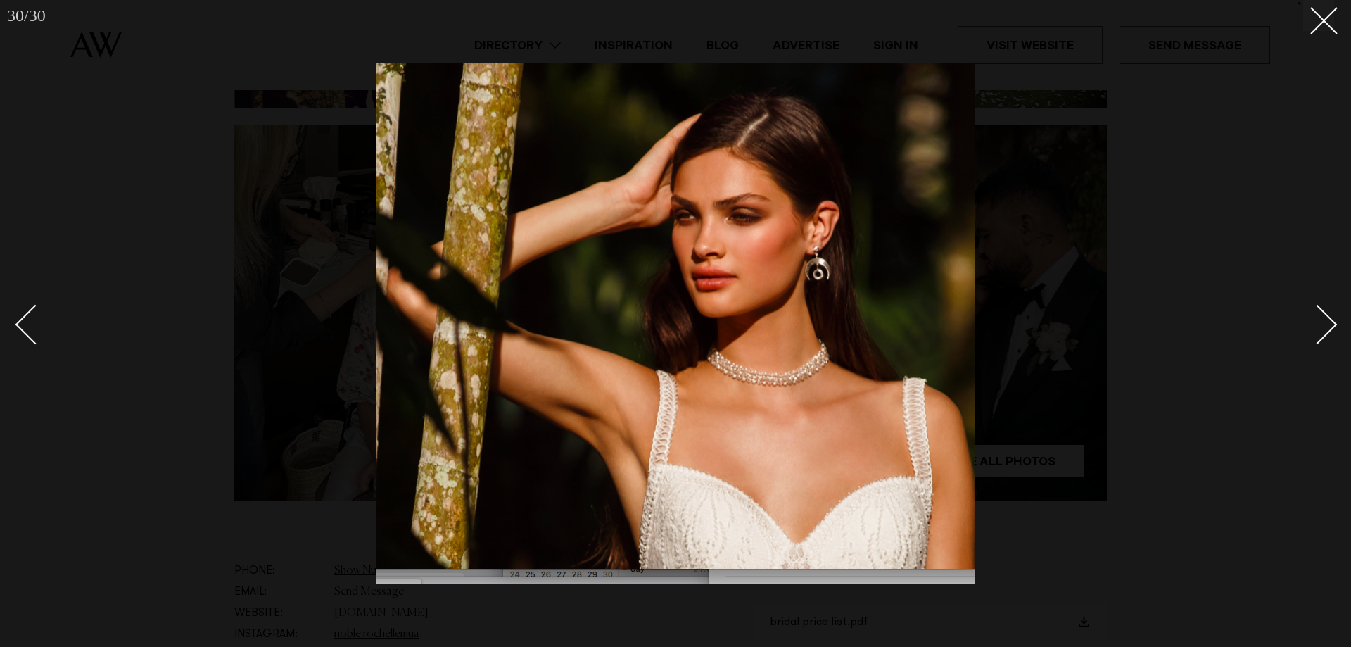
click at [1325, 322] on div "Next slide" at bounding box center [1318, 324] width 40 height 40
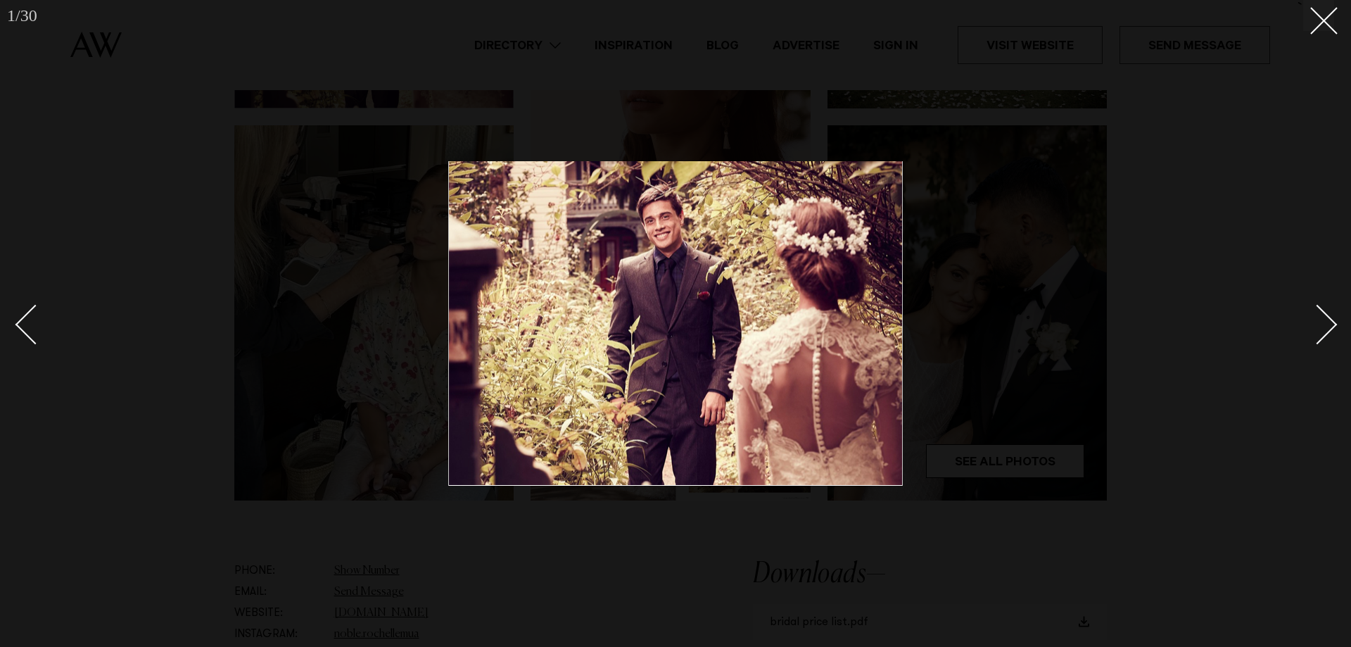
click at [1325, 322] on div "Next slide" at bounding box center [1318, 324] width 40 height 40
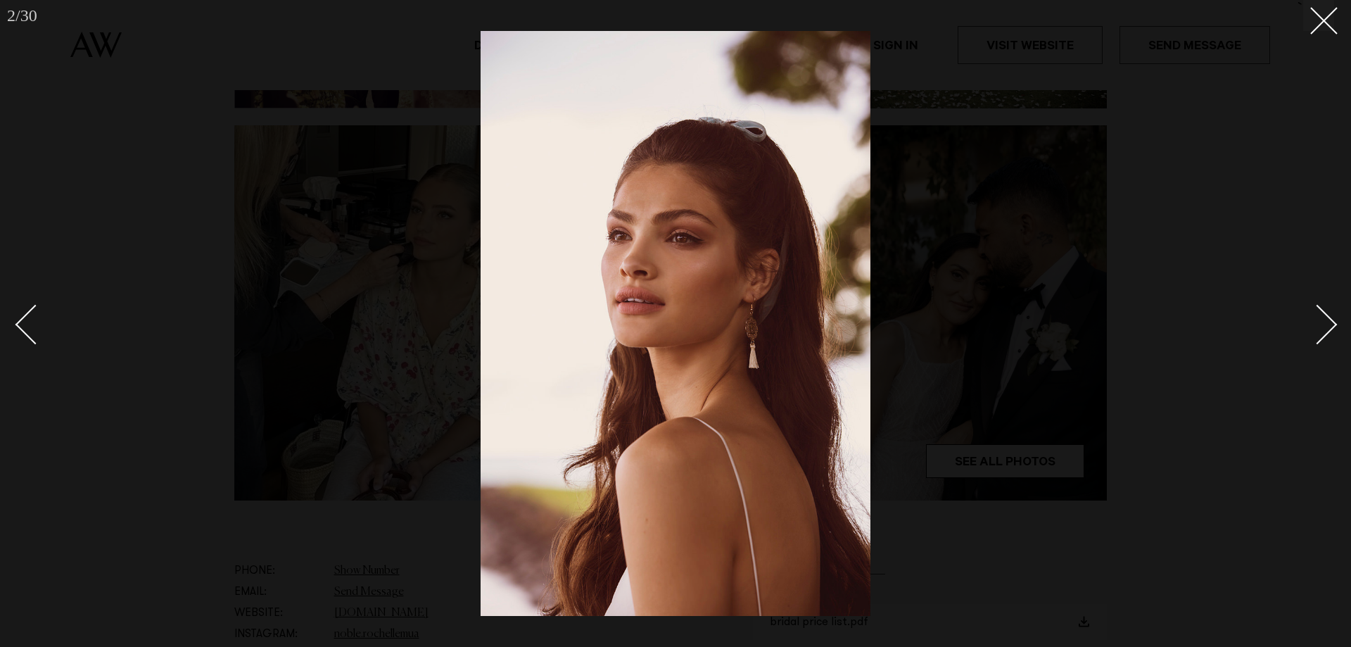
click at [1325, 322] on div "Next slide" at bounding box center [1318, 324] width 40 height 40
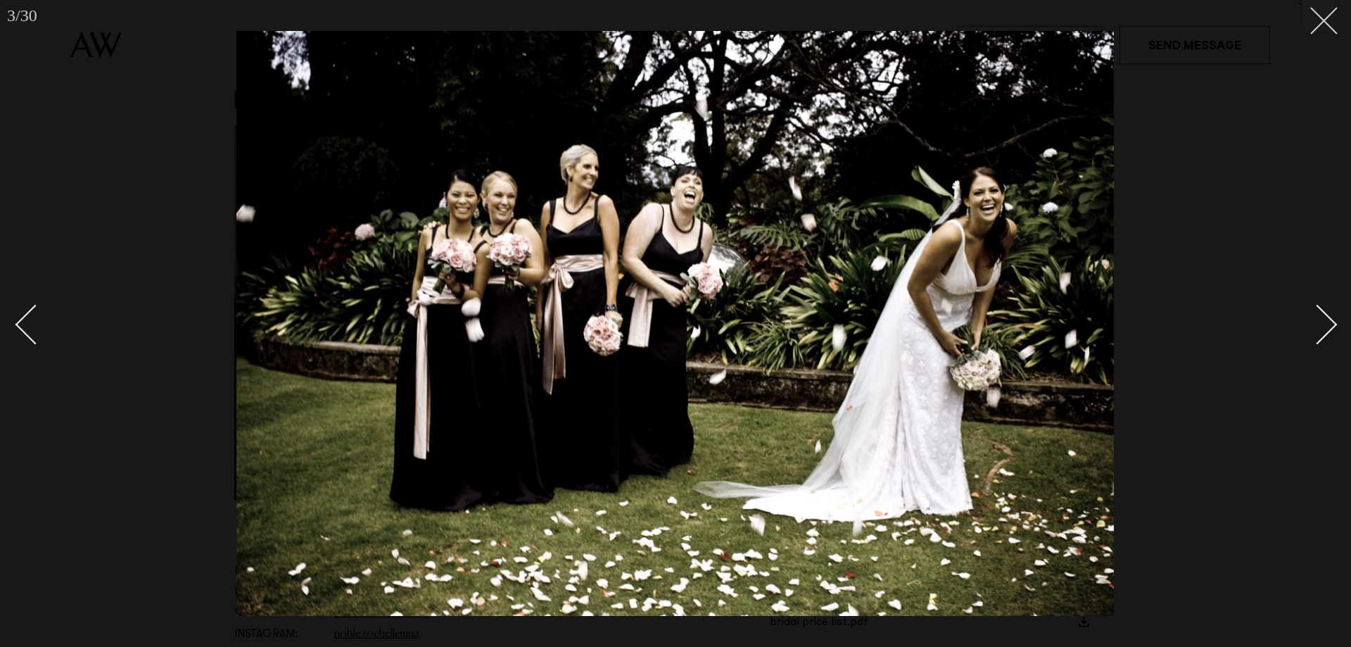
click at [1327, 6] on button at bounding box center [1318, 15] width 31 height 31
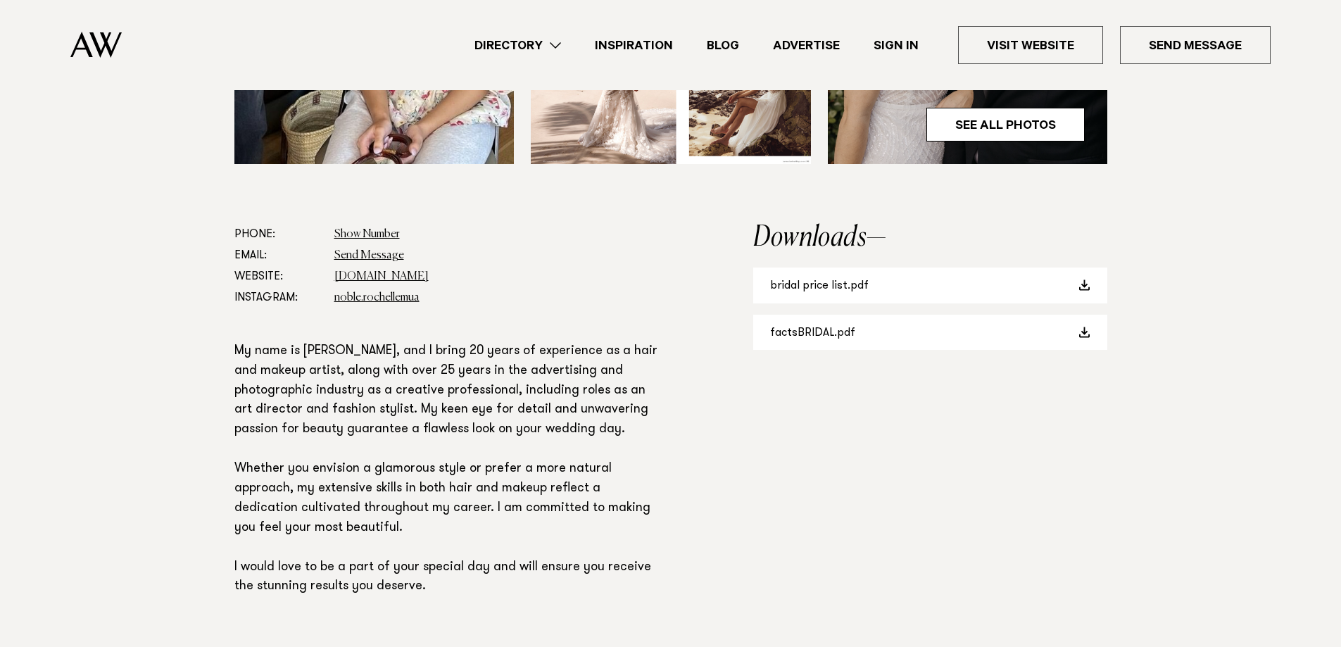
scroll to position [563, 0]
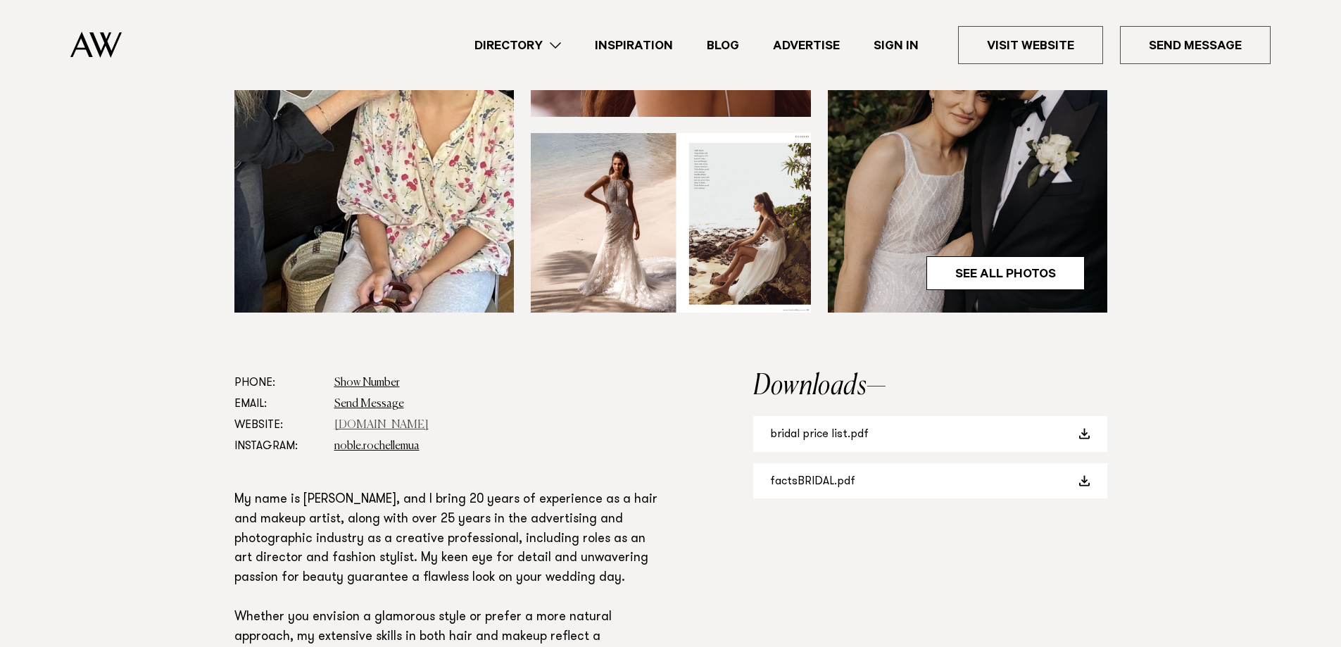
click at [429, 420] on link "www.rochellenoblemakeup.com" at bounding box center [381, 424] width 94 height 11
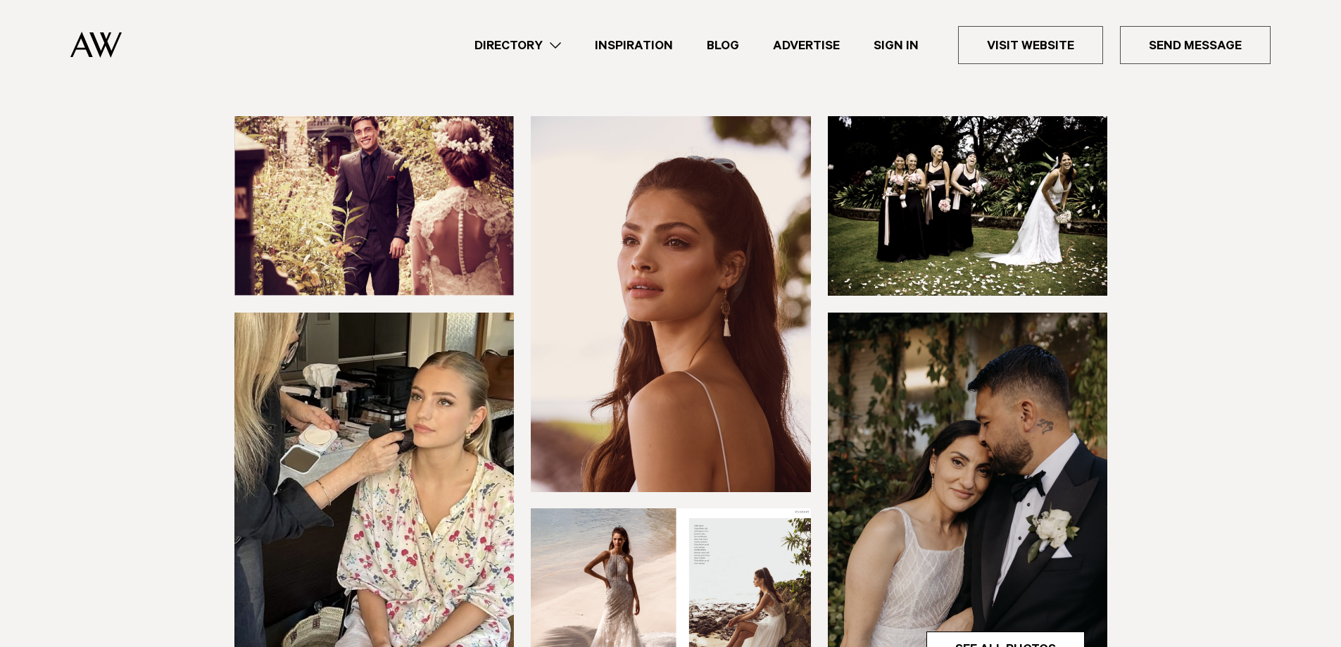
scroll to position [0, 0]
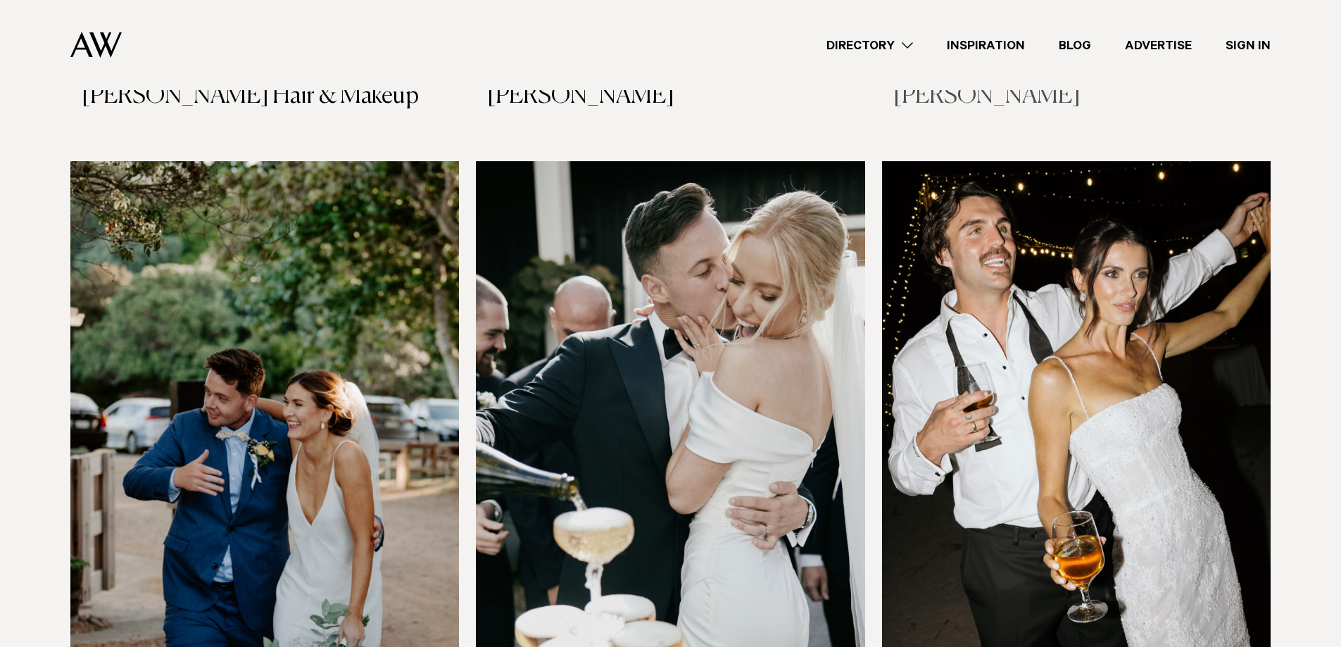
scroll to position [938, 0]
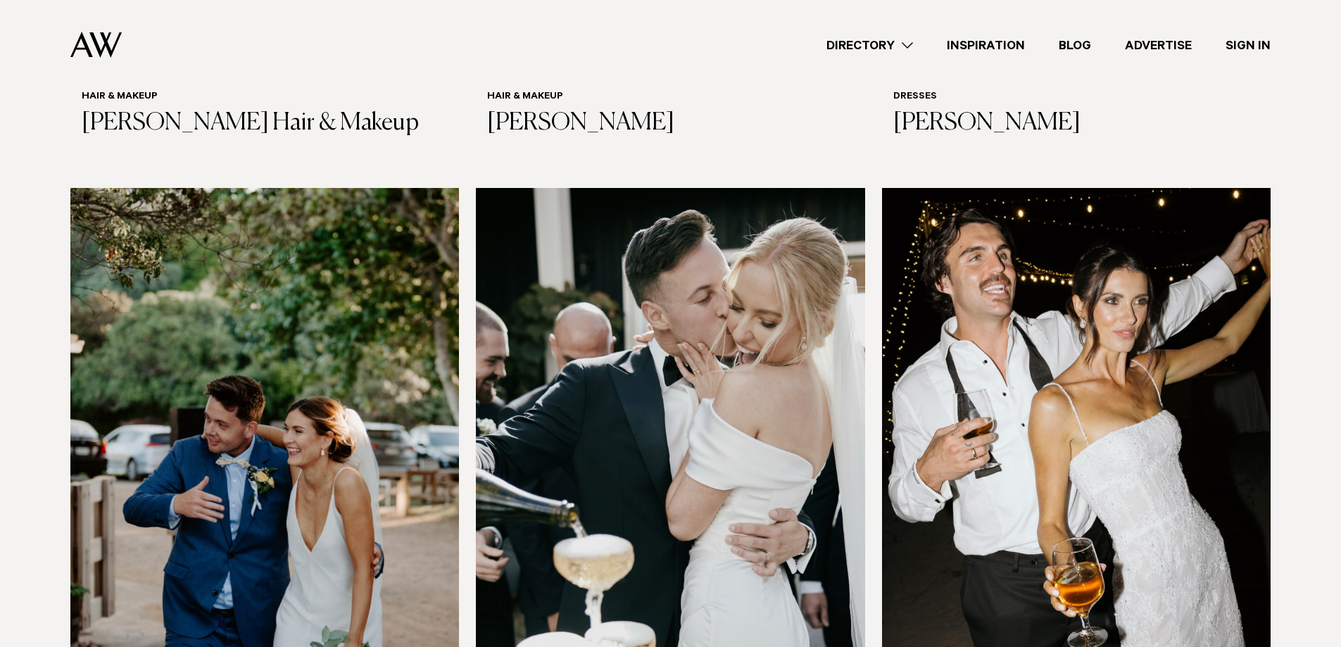
click at [1122, 318] on img at bounding box center [1076, 448] width 388 height 521
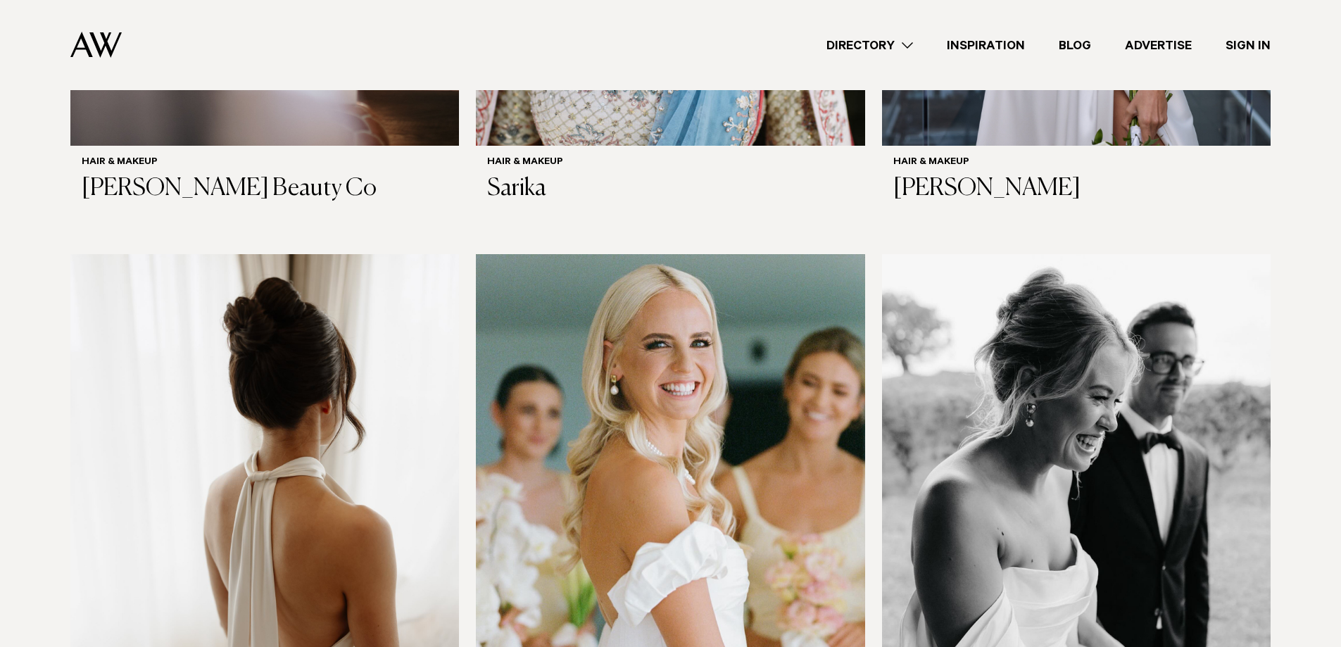
scroll to position [3365, 0]
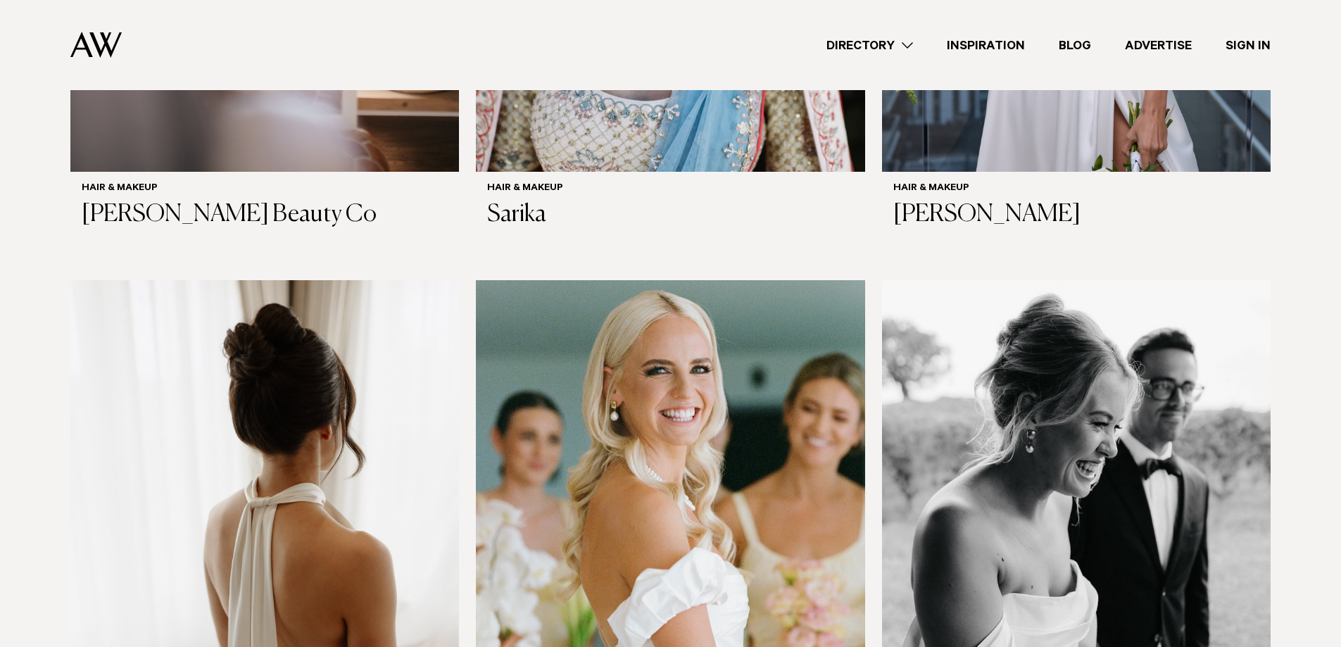
click at [732, 393] on img at bounding box center [670, 540] width 388 height 521
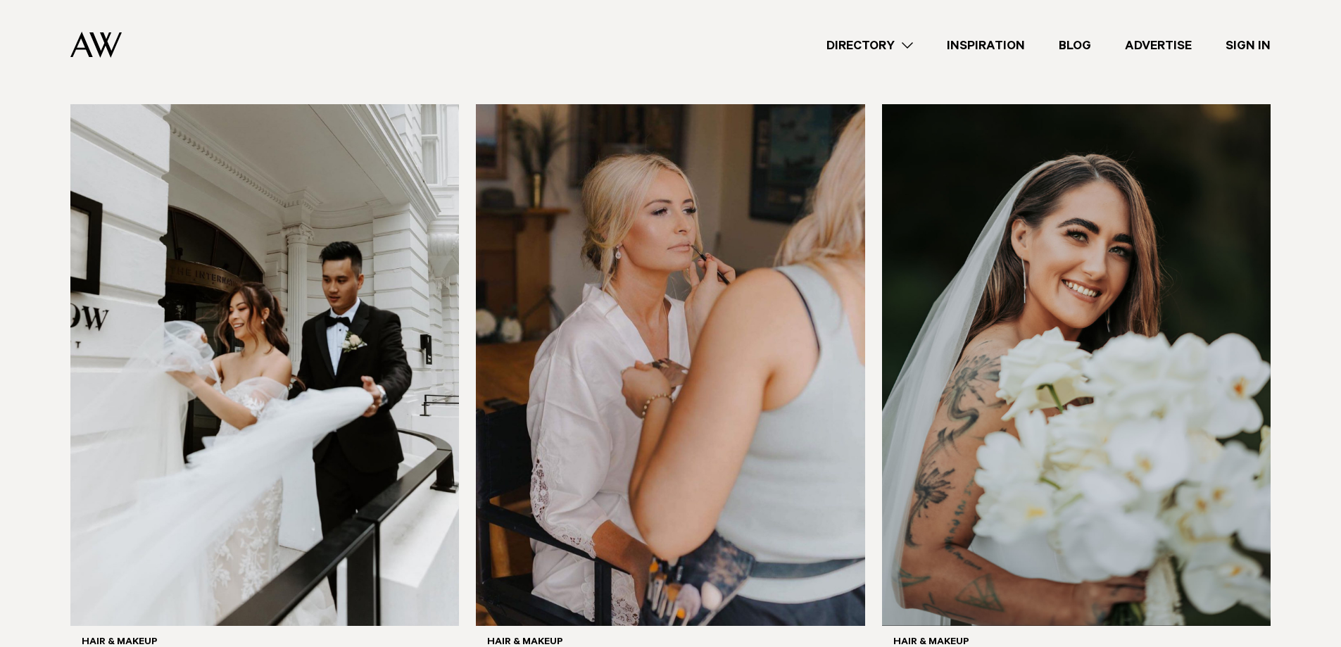
scroll to position [1689, 0]
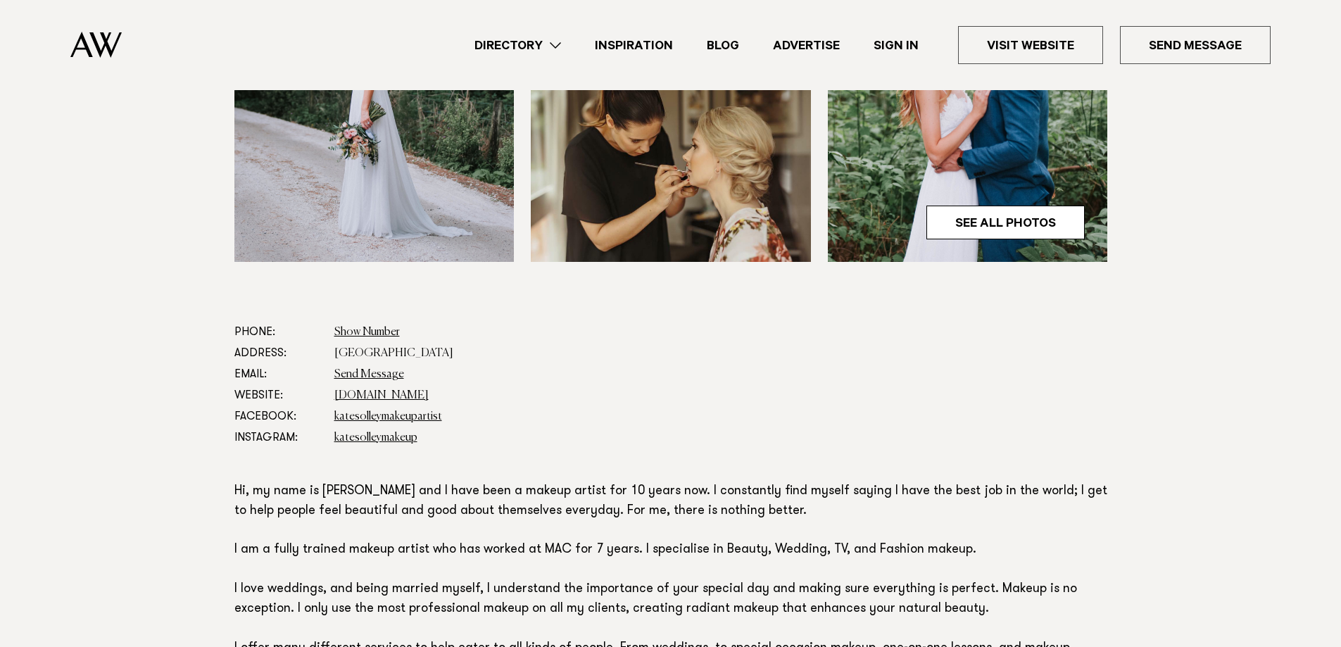
scroll to position [751, 0]
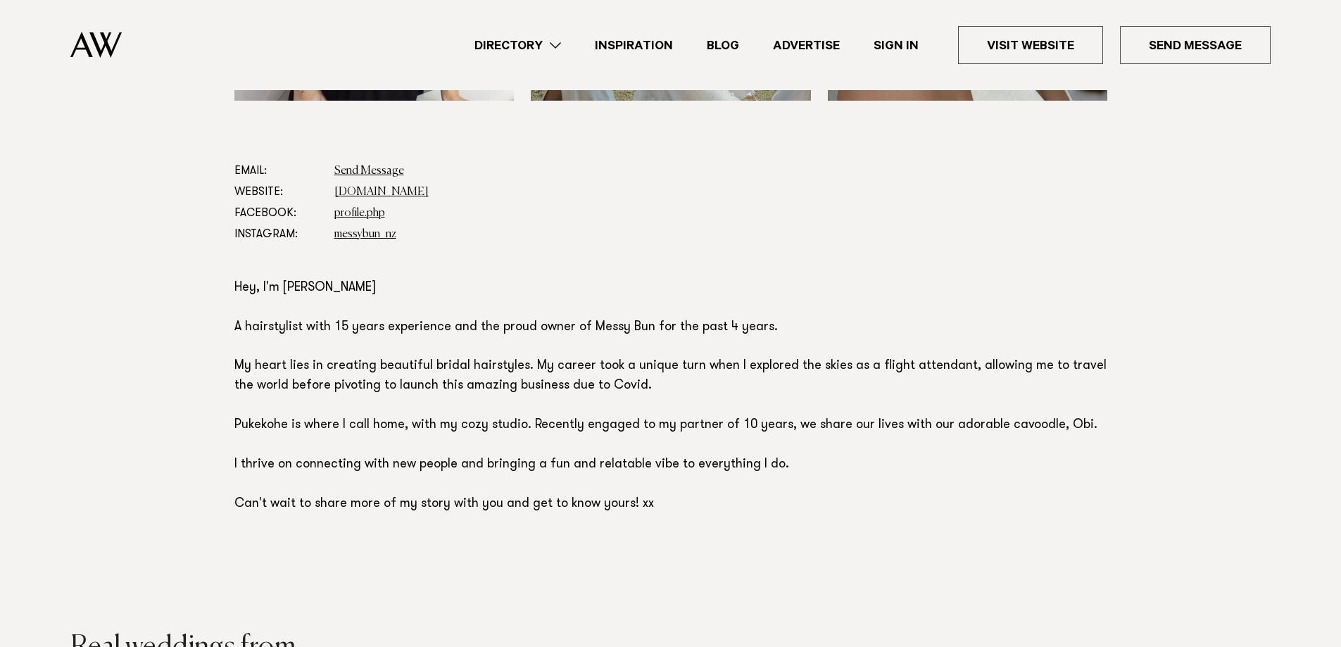
scroll to position [751, 0]
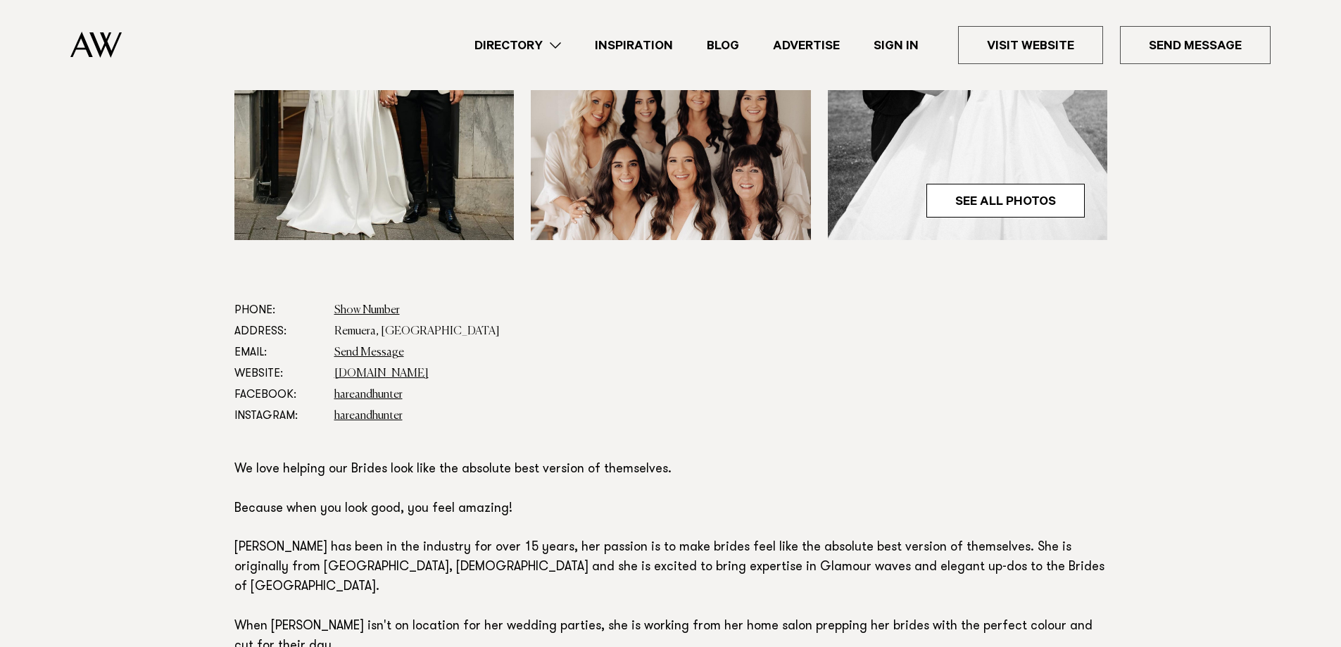
scroll to position [563, 0]
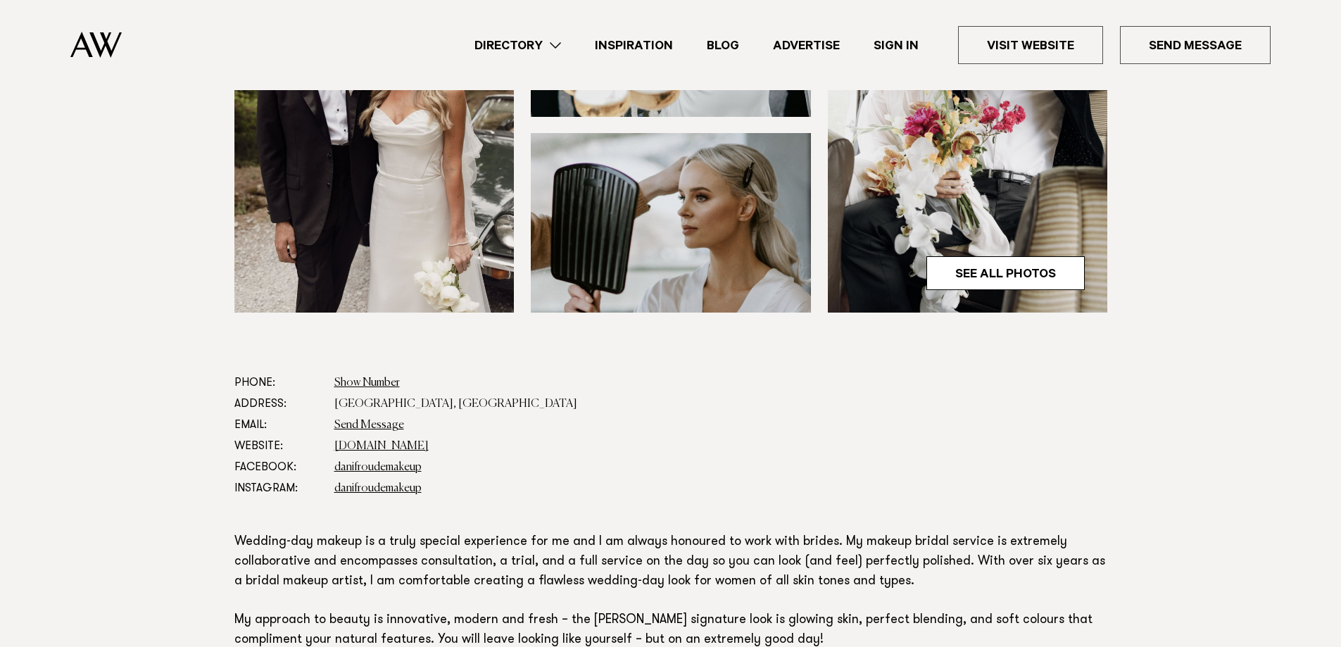
scroll to position [751, 0]
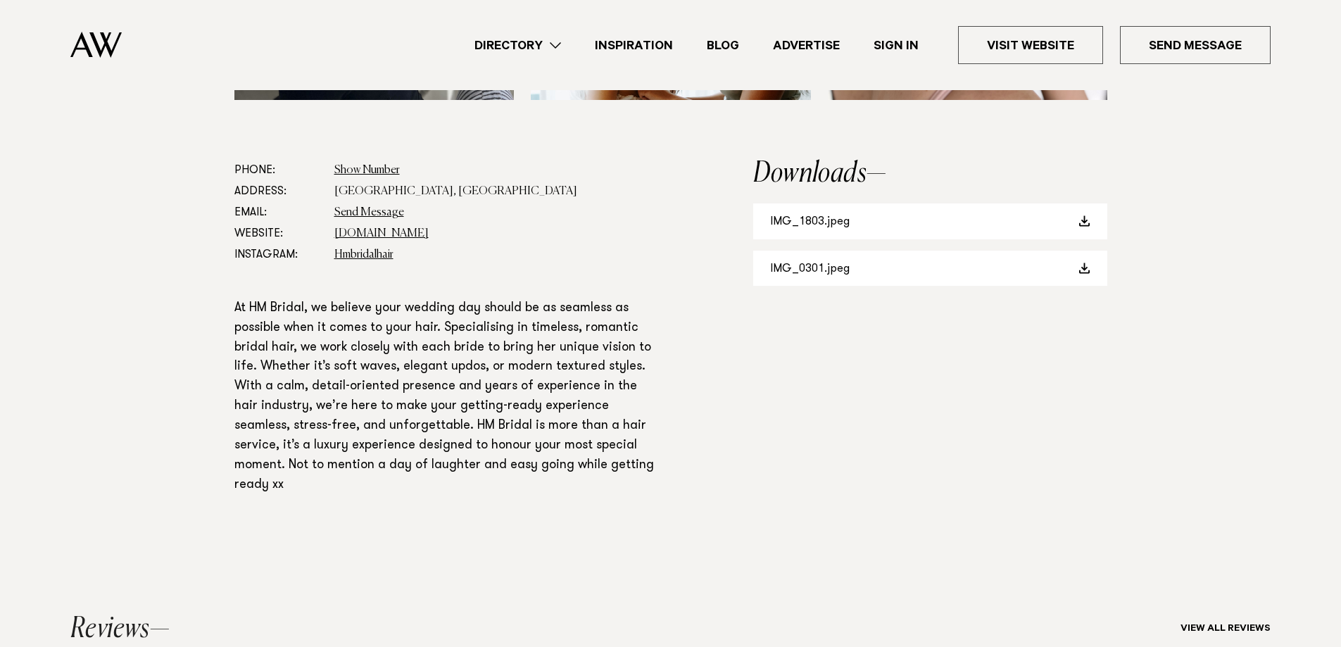
scroll to position [751, 0]
